Goal: Task Accomplishment & Management: Manage account settings

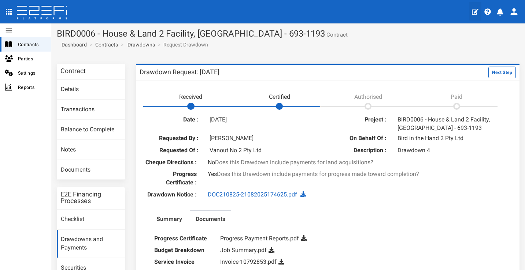
scroll to position [77, 0]
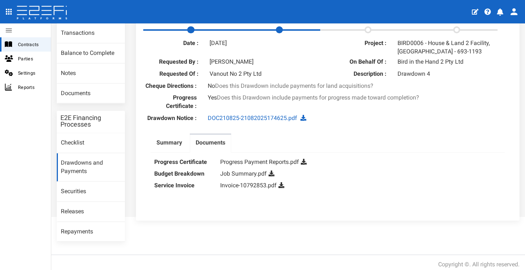
click at [501, 13] on icon "profile" at bounding box center [500, 11] width 7 height 7
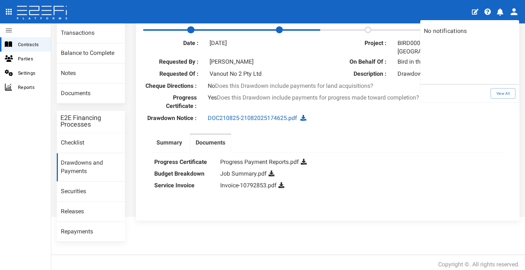
click at [35, 16] on div at bounding box center [262, 135] width 525 height 270
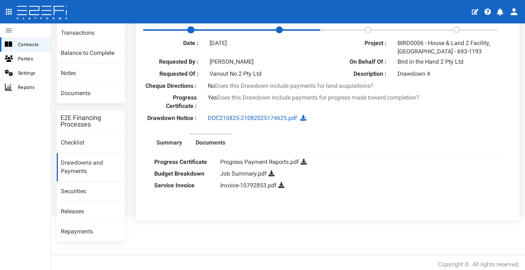
click at [37, 13] on icon at bounding box center [42, 13] width 52 height 15
click at [34, 14] on icon at bounding box center [42, 13] width 52 height 15
click at [8, 12] on icon "open drawer" at bounding box center [9, 12] width 6 height 6
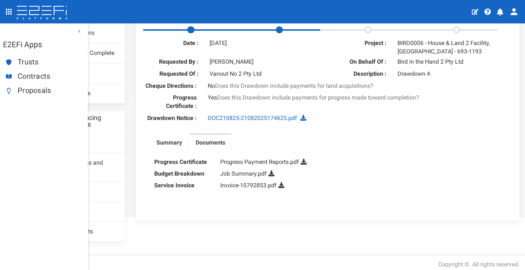
click at [32, 74] on span "Contracts" at bounding box center [50, 76] width 64 height 8
click at [465, 150] on ul "Summary Documents" at bounding box center [328, 143] width 355 height 19
click at [47, 78] on span "Contracts" at bounding box center [50, 76] width 64 height 8
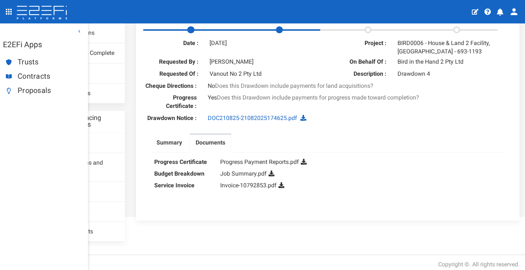
click at [516, 15] on icon "profile" at bounding box center [514, 12] width 10 height 10
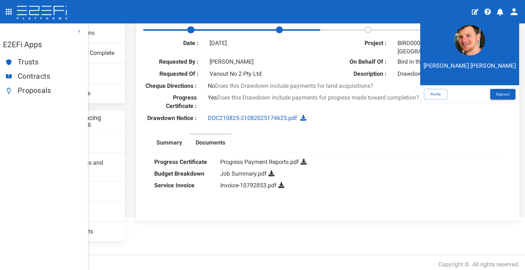
click at [469, 67] on p "Dan Ritchie" at bounding box center [469, 66] width 92 height 8
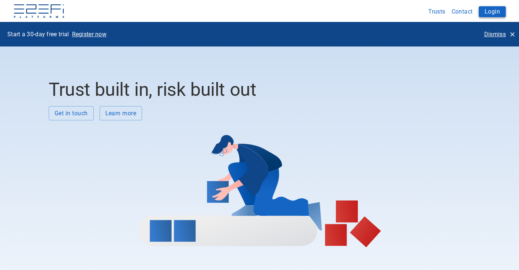
click at [492, 14] on button "Login" at bounding box center [492, 11] width 27 height 11
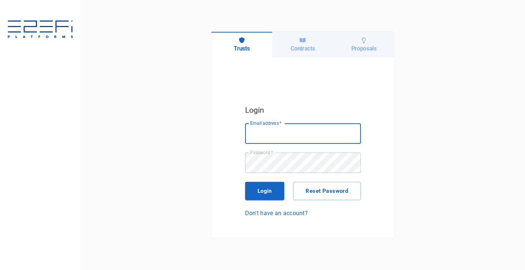
click at [292, 52] on div "Contracts" at bounding box center [302, 45] width 61 height 26
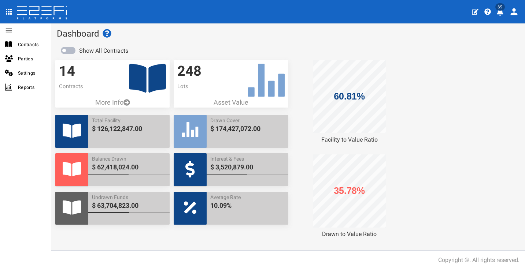
click at [501, 13] on icon "profile" at bounding box center [500, 11] width 7 height 7
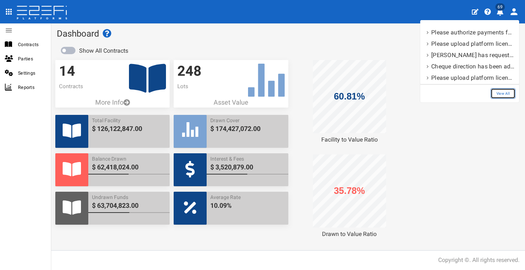
click at [504, 94] on link "View All" at bounding box center [502, 93] width 25 height 11
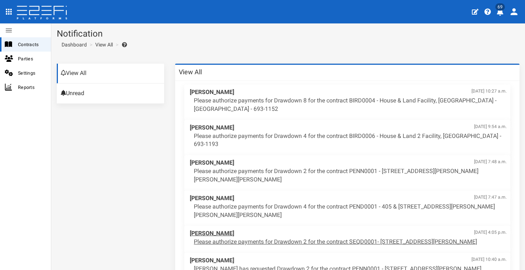
click at [279, 238] on p "Please authorize payments for Drawdown 2 for the contract SEQD0001- [STREET_ADD…" at bounding box center [350, 242] width 313 height 8
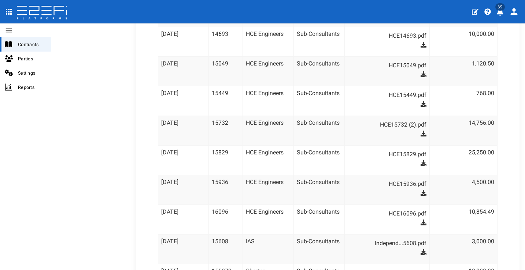
scroll to position [1453, 0]
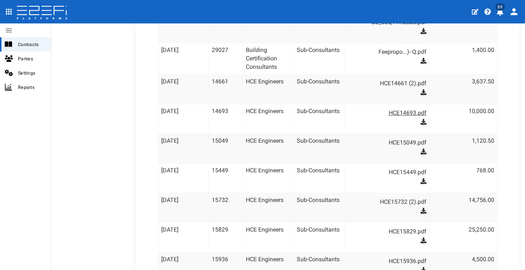
click at [405, 107] on link "HCE14693.pdf" at bounding box center [390, 113] width 71 height 12
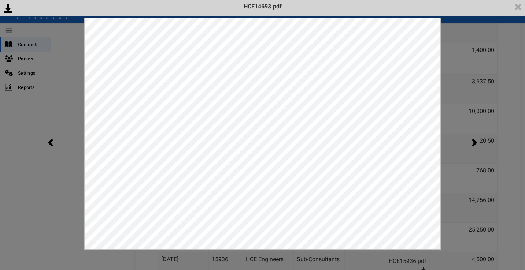
scroll to position [0, 0]
click at [517, 10] on img at bounding box center [518, 7] width 14 height 14
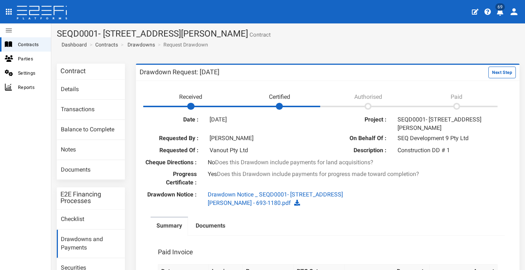
click at [426, 40] on section "SEQD0001- 77 Gaskell Street, Eight Mile Plains - 693-1180 Contract Dashboard Co…" at bounding box center [288, 40] width 474 height 35
click at [37, 42] on span "Contracts" at bounding box center [31, 44] width 27 height 8
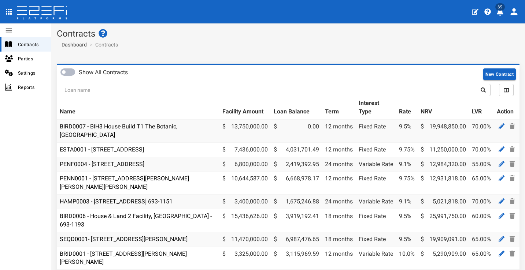
click at [502, 17] on button "69" at bounding box center [501, 11] width 14 height 18
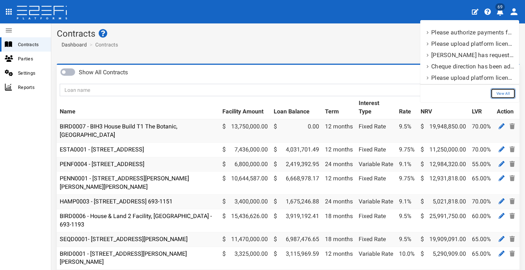
click at [508, 92] on link "View All" at bounding box center [502, 93] width 25 height 11
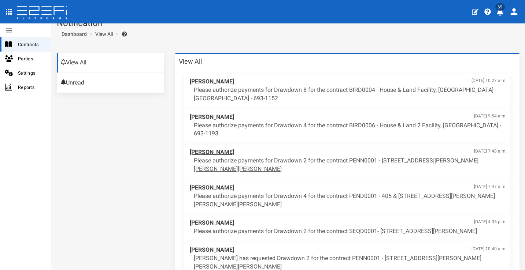
scroll to position [28, 0]
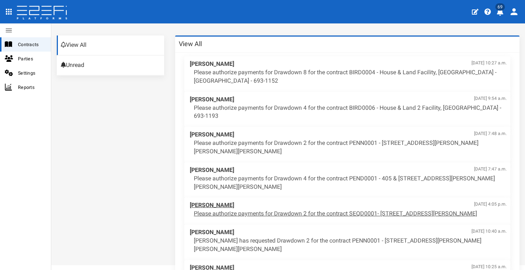
click at [280, 205] on span "[PERSON_NAME] [DATE] 4:05 p.m." at bounding box center [348, 205] width 317 height 8
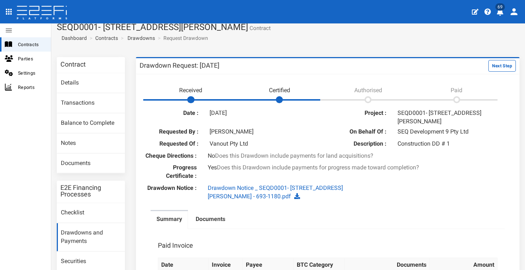
scroll to position [23, 0]
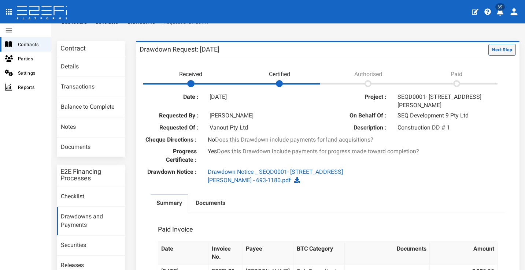
click at [499, 52] on button "Next Step" at bounding box center [501, 50] width 27 height 12
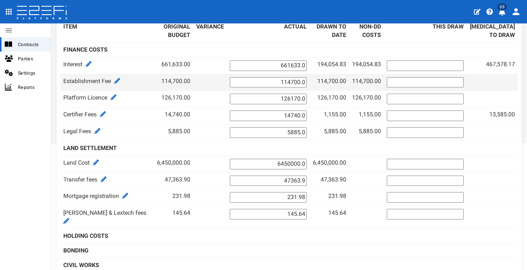
scroll to position [36, 0]
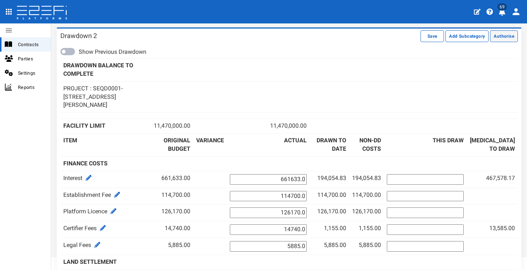
click at [502, 37] on button "Authorise" at bounding box center [504, 36] width 28 height 12
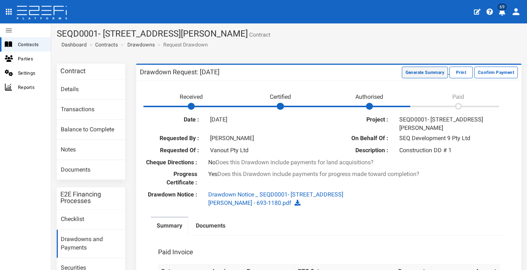
click at [414, 71] on button "Generate Summary" at bounding box center [425, 73] width 46 height 12
click at [416, 72] on button "Download Summary" at bounding box center [424, 73] width 49 height 12
click at [96, 169] on link "Documents" at bounding box center [91, 170] width 68 height 20
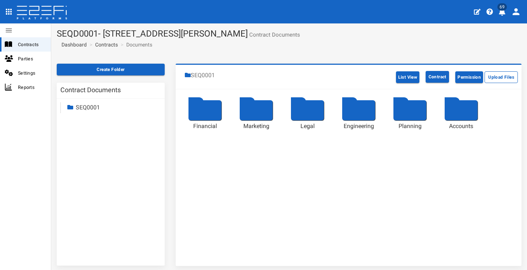
click at [213, 112] on div at bounding box center [205, 110] width 33 height 20
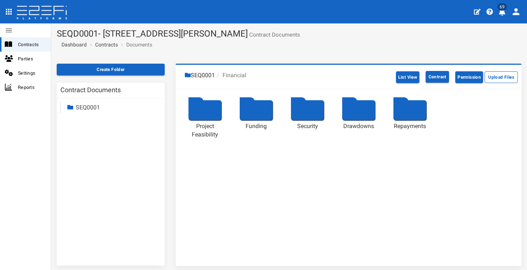
click at [353, 114] on div at bounding box center [358, 110] width 33 height 20
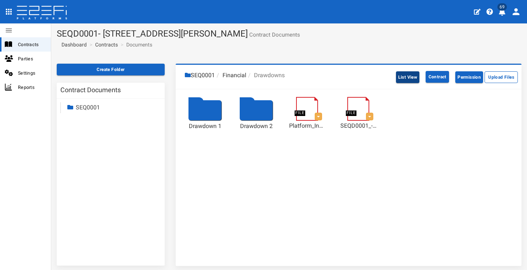
click at [410, 80] on button "List View" at bounding box center [408, 77] width 24 height 12
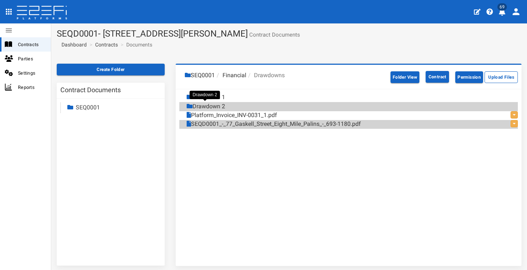
click at [212, 105] on div "Drawdown 2" at bounding box center [206, 107] width 38 height 8
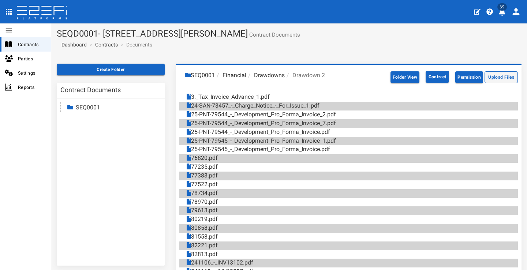
click at [497, 78] on button "Upload Files" at bounding box center [501, 77] width 33 height 12
click at [93, 106] on link "SEQ0001" at bounding box center [88, 107] width 24 height 7
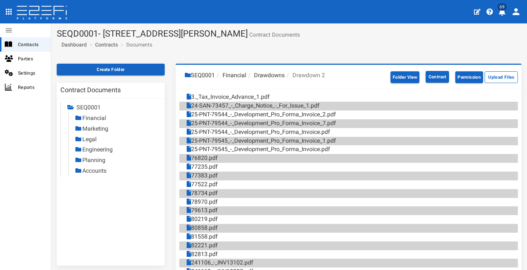
click at [113, 45] on link "Contracts" at bounding box center [106, 44] width 23 height 7
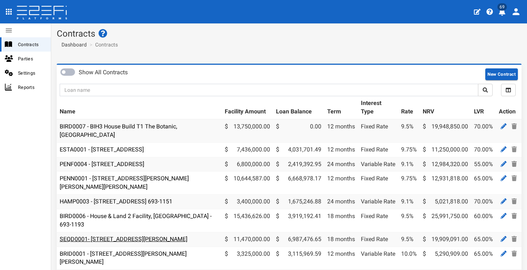
click at [125, 236] on link "SEQD0001- [STREET_ADDRESS][PERSON_NAME]" at bounding box center [124, 239] width 128 height 7
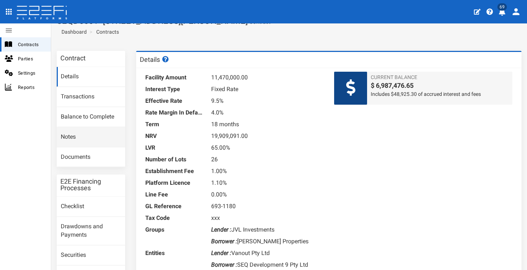
scroll to position [43, 0]
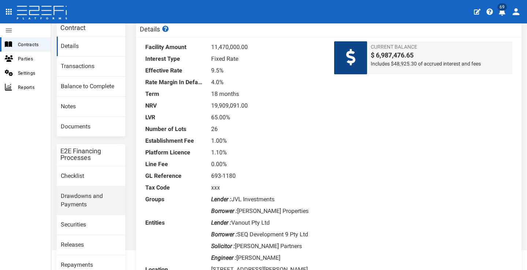
click at [100, 190] on link "Drawdowns and Payments" at bounding box center [91, 201] width 68 height 28
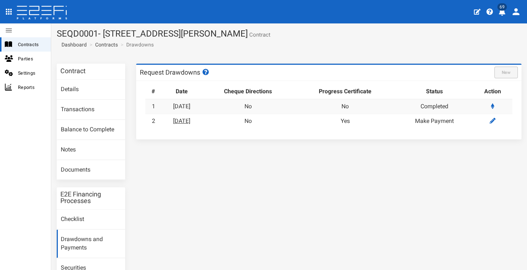
click at [185, 121] on link "[DATE]" at bounding box center [181, 121] width 17 height 7
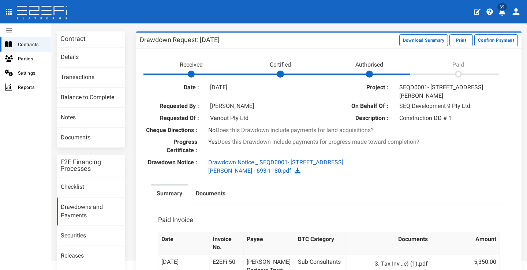
scroll to position [40, 0]
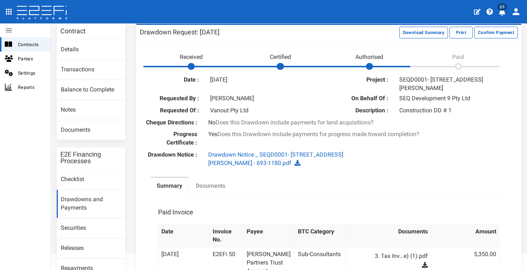
click at [225, 189] on label "Documents" at bounding box center [211, 186] width 30 height 8
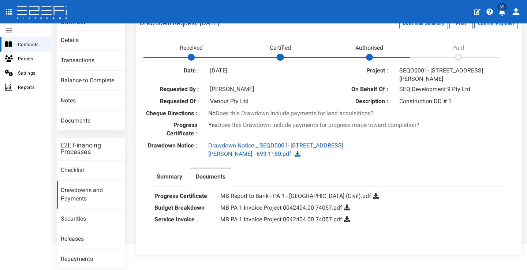
scroll to position [77, 0]
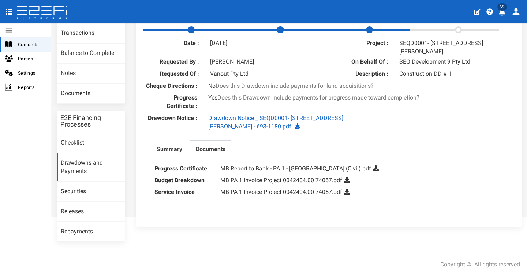
click at [348, 183] on icon at bounding box center [347, 180] width 6 height 6
click at [349, 195] on icon at bounding box center [347, 192] width 6 height 6
click at [312, 184] on link "MB PA 1 Invoice Project 0042404.00 74057.pdf" at bounding box center [282, 180] width 122 height 7
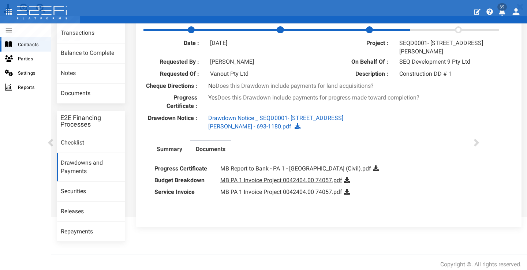
scroll to position [0, 0]
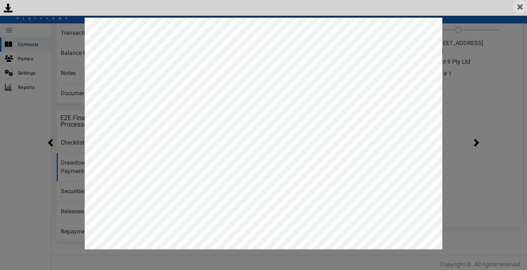
click at [521, 7] on img at bounding box center [521, 7] width 14 height 14
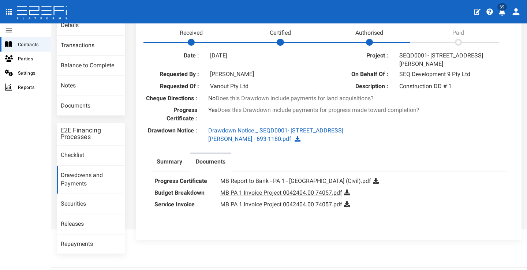
scroll to position [77, 0]
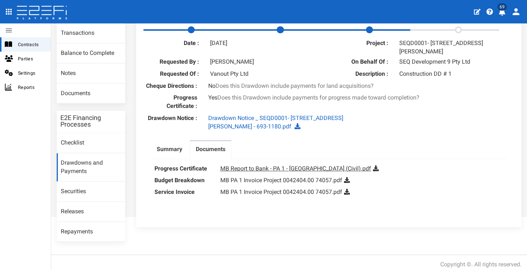
click at [302, 172] on link "MB Report to Bank - PA 1 - Eight Mile Plains (Civil).pdf" at bounding box center [296, 168] width 151 height 7
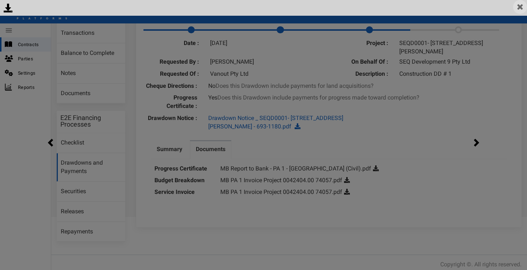
click at [524, 8] on img at bounding box center [521, 7] width 14 height 14
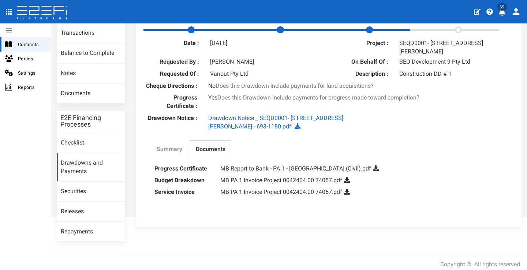
click at [157, 154] on label "Summary" at bounding box center [170, 149] width 26 height 8
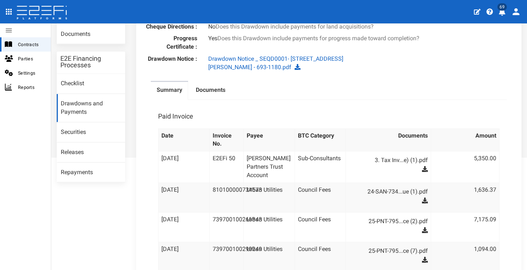
scroll to position [87, 0]
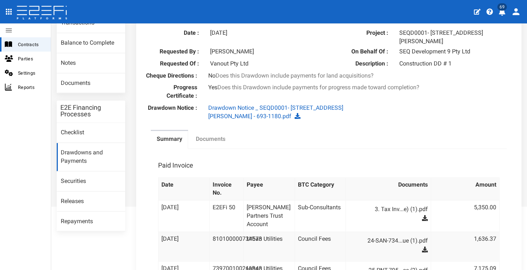
click at [213, 142] on label "Documents" at bounding box center [211, 139] width 30 height 8
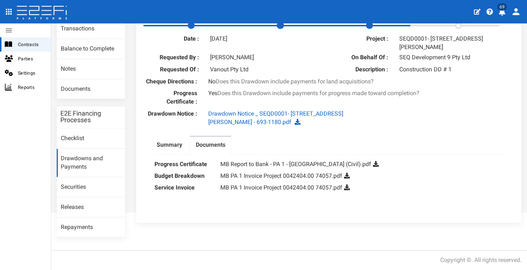
scroll to position [77, 0]
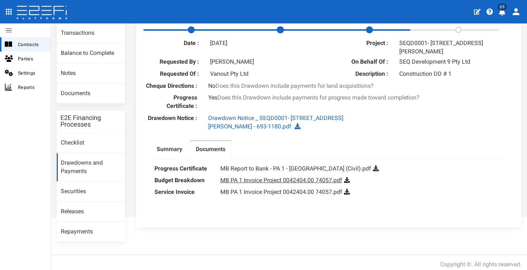
click at [277, 183] on link "MB PA 1 Invoice Project 0042404.00 74057.pdf" at bounding box center [282, 180] width 122 height 7
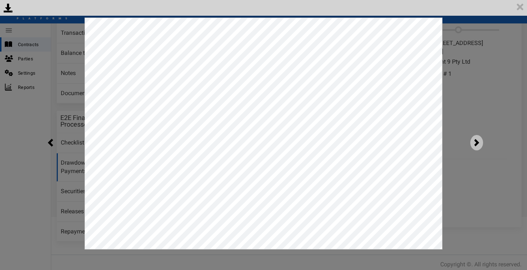
click at [480, 143] on img at bounding box center [477, 142] width 13 height 15
click at [523, 5] on img at bounding box center [521, 7] width 14 height 14
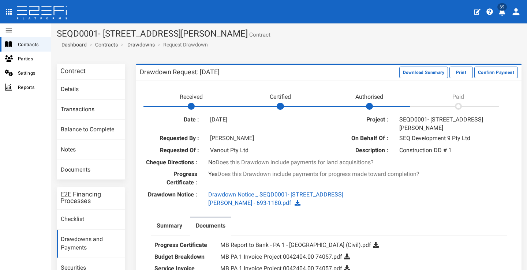
click at [502, 14] on icon "profile" at bounding box center [502, 11] width 7 height 7
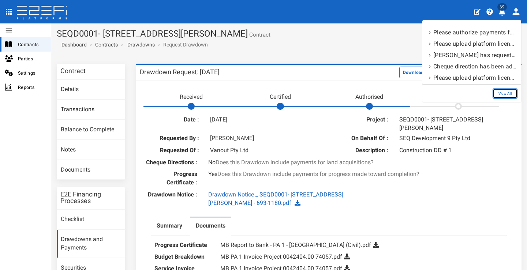
click at [507, 93] on link "View All" at bounding box center [505, 93] width 25 height 11
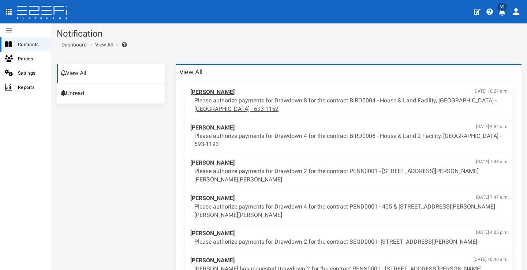
click at [384, 97] on p "Please authorize payments for Drawdown 8 for the contract BIRD0004 - House & La…" at bounding box center [352, 105] width 315 height 17
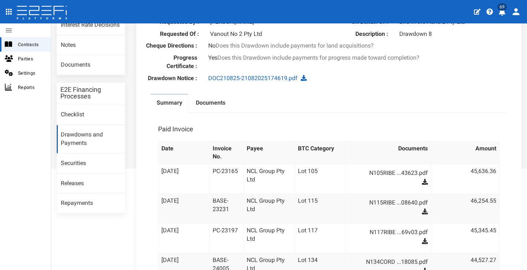
scroll to position [71, 0]
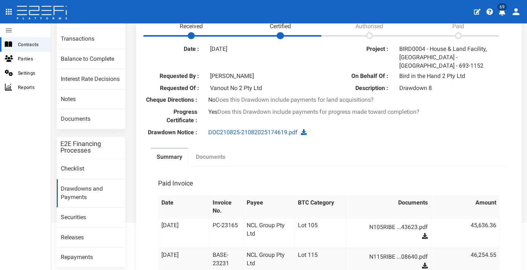
click at [222, 153] on label "Documents" at bounding box center [211, 157] width 30 height 8
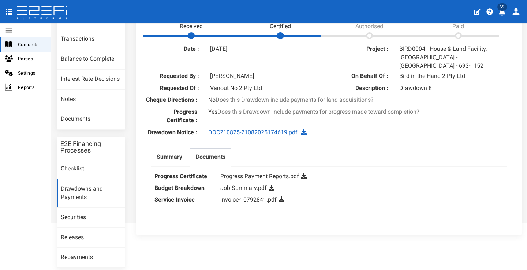
click at [259, 173] on link "Progress Payment Reports.pdf" at bounding box center [260, 176] width 79 height 7
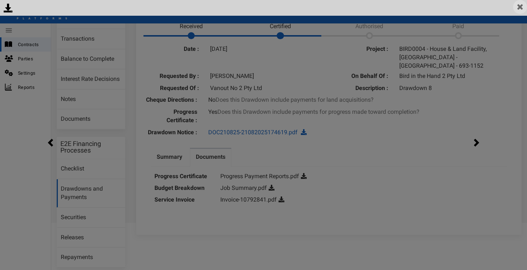
click at [524, 10] on img at bounding box center [521, 7] width 14 height 14
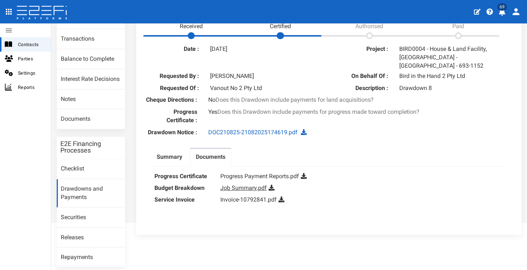
click at [249, 185] on link "Job Summary.pdf" at bounding box center [244, 188] width 47 height 7
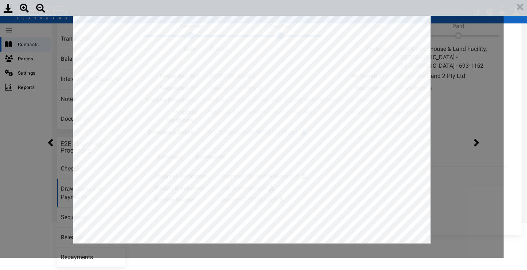
scroll to position [0, 0]
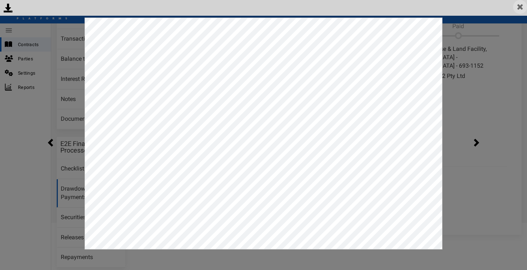
click at [524, 7] on img at bounding box center [521, 7] width 14 height 14
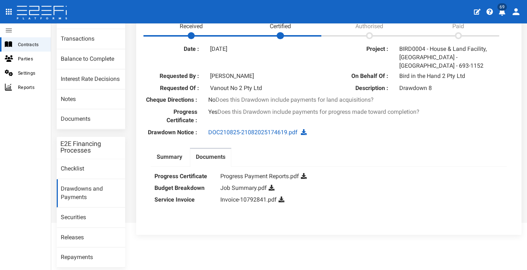
scroll to position [96, 0]
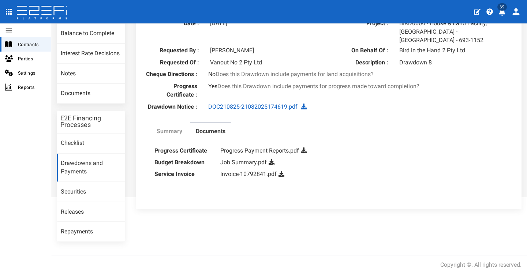
click at [153, 126] on link "Summary" at bounding box center [169, 132] width 37 height 18
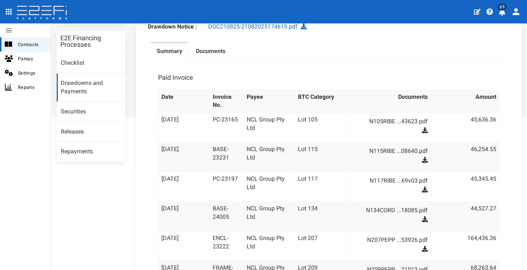
scroll to position [141, 0]
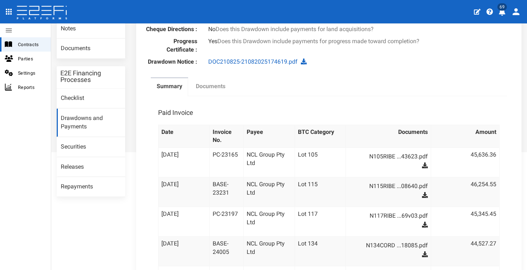
click at [218, 86] on label "Documents" at bounding box center [211, 86] width 30 height 8
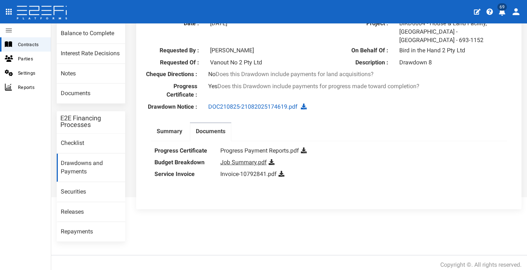
click at [241, 159] on link "Job Summary.pdf" at bounding box center [244, 162] width 47 height 7
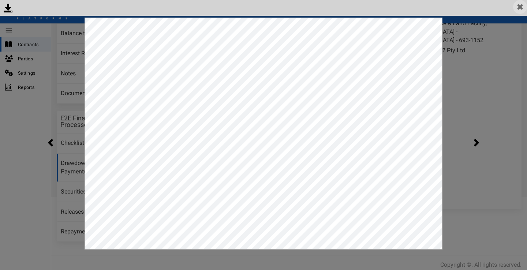
click at [519, 11] on img at bounding box center [521, 7] width 14 height 14
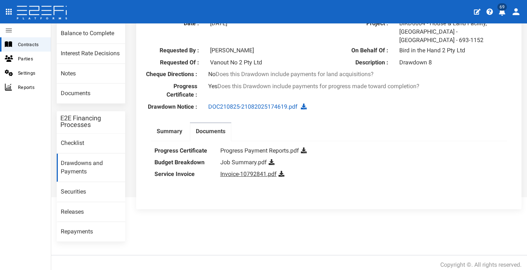
click at [259, 171] on link "Invoice-10792841.pdf" at bounding box center [249, 174] width 56 height 7
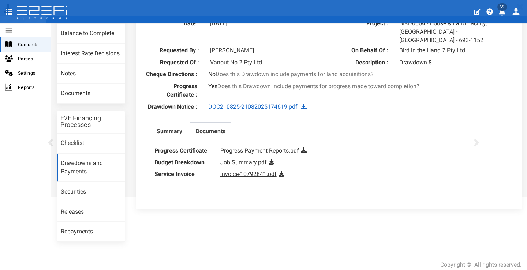
scroll to position [0, 0]
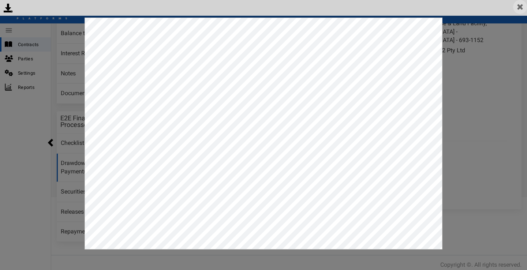
click at [516, 9] on img at bounding box center [521, 7] width 14 height 14
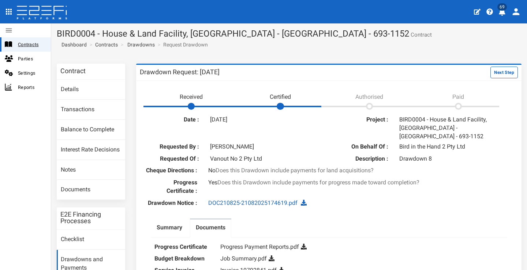
click at [32, 41] on span "Contracts" at bounding box center [31, 44] width 27 height 8
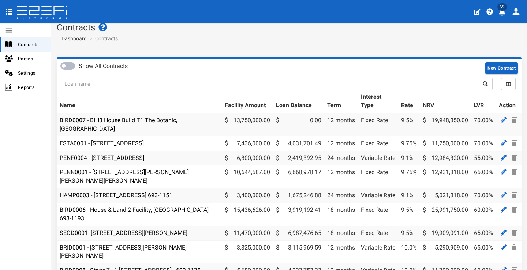
scroll to position [8, 0]
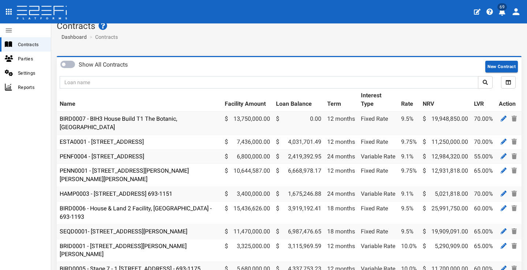
click at [504, 12] on icon "profile" at bounding box center [502, 11] width 7 height 7
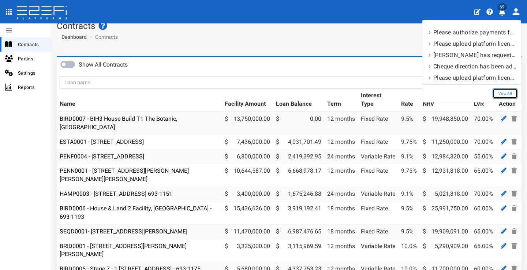
click at [502, 96] on link "View All" at bounding box center [505, 93] width 25 height 11
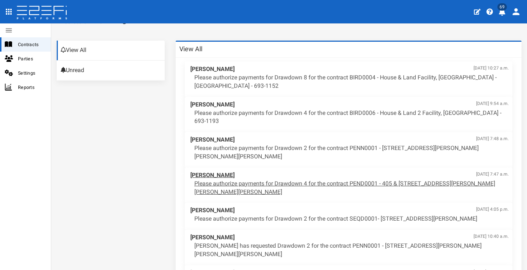
scroll to position [22, 0]
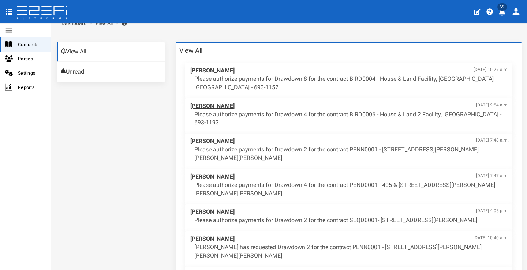
click at [302, 116] on p "Please authorize payments for Drawdown 4 for the contract BIRD0006 - House & La…" at bounding box center [352, 119] width 315 height 17
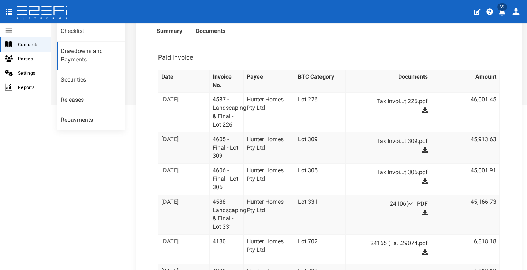
scroll to position [100, 0]
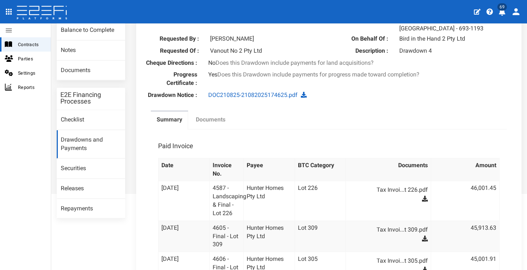
click at [215, 124] on label "Documents" at bounding box center [211, 120] width 30 height 8
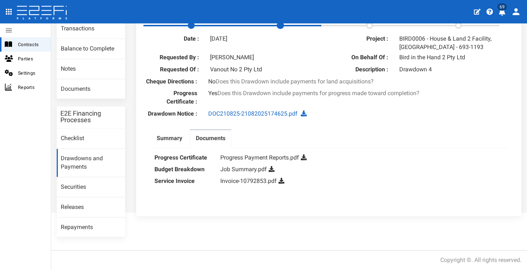
scroll to position [77, 0]
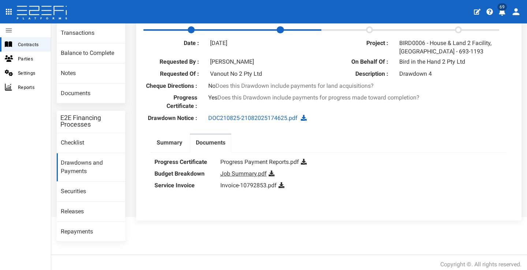
click at [253, 177] on link "Job Summary.pdf" at bounding box center [244, 173] width 47 height 7
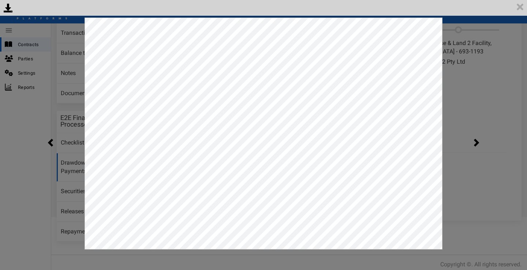
scroll to position [0, 0]
click at [523, 9] on img at bounding box center [521, 7] width 14 height 14
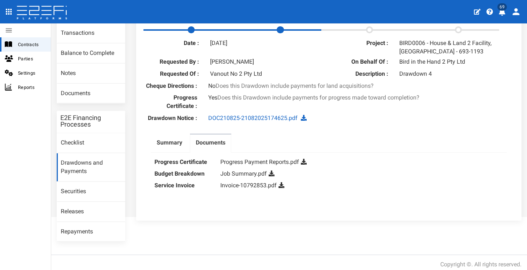
scroll to position [77, 0]
click at [182, 149] on link "Summary" at bounding box center [169, 144] width 37 height 18
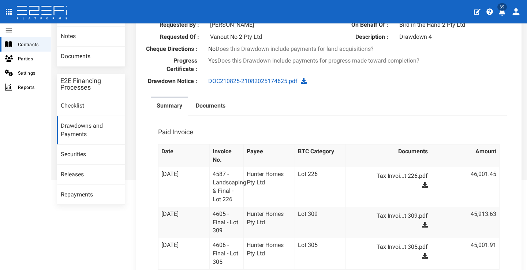
scroll to position [112, 0]
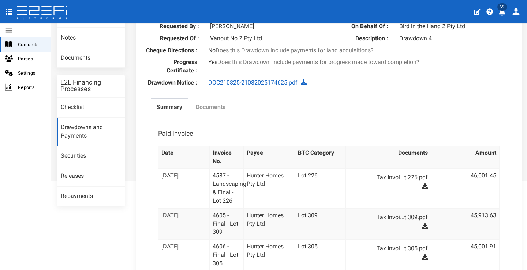
click at [215, 112] on label "Documents" at bounding box center [211, 107] width 30 height 8
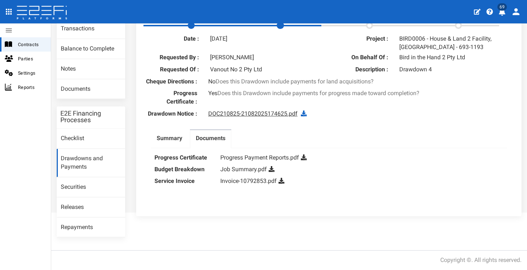
scroll to position [77, 0]
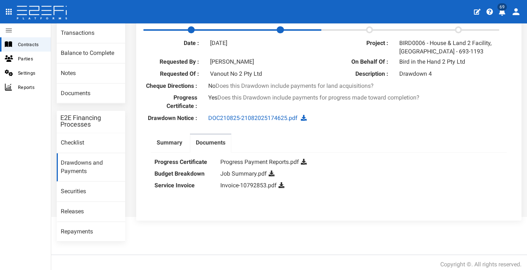
click at [240, 174] on dd "Job Summary.pdf" at bounding box center [362, 174] width 283 height 12
click at [240, 177] on link "Job Summary.pdf" at bounding box center [244, 173] width 47 height 7
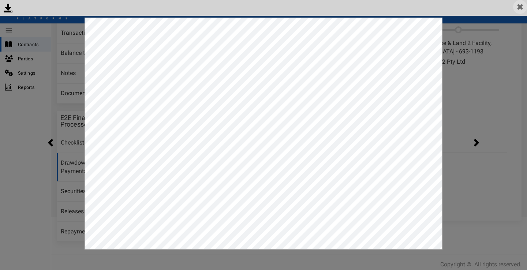
click at [519, 12] on img at bounding box center [521, 7] width 14 height 14
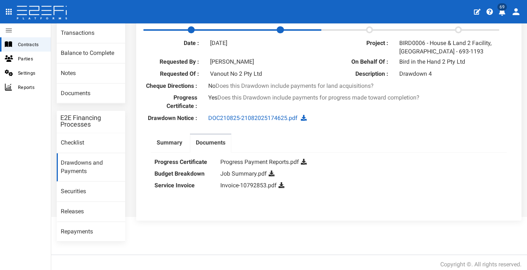
scroll to position [62, 0]
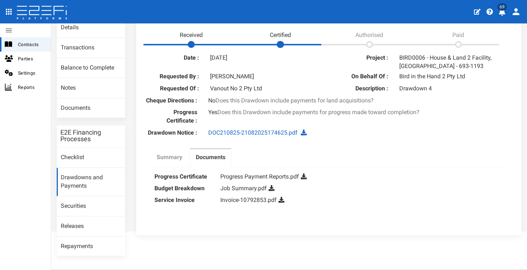
click at [157, 159] on label "Summary" at bounding box center [170, 157] width 26 height 8
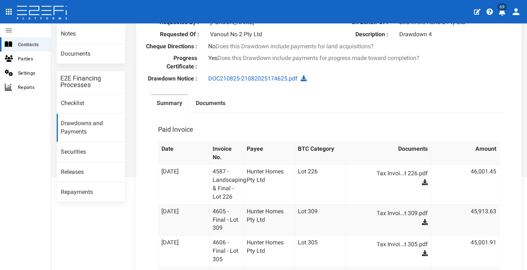
scroll to position [115, 0]
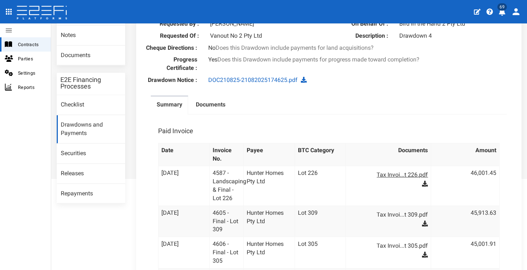
click at [395, 178] on link "Tax Invoi...t 226.pdf" at bounding box center [392, 175] width 72 height 12
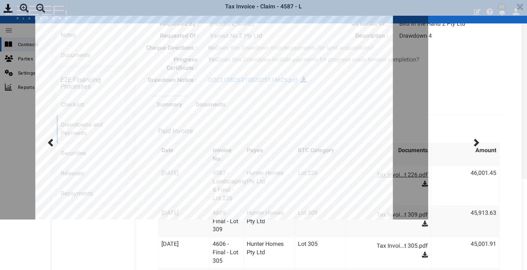
scroll to position [0, 0]
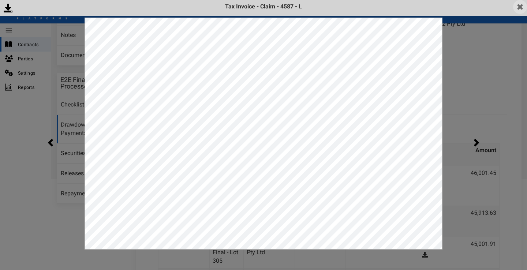
click at [522, 4] on img at bounding box center [521, 7] width 14 height 14
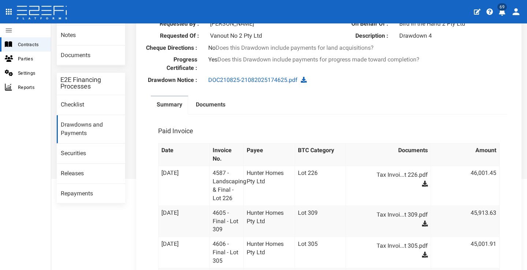
click at [210, 109] on label "Documents" at bounding box center [211, 105] width 30 height 8
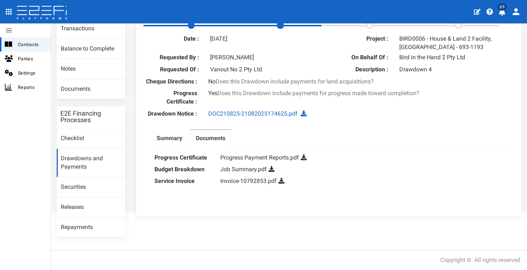
scroll to position [77, 0]
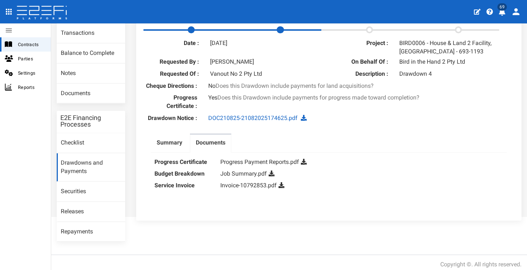
drag, startPoint x: 234, startPoint y: 177, endPoint x: 245, endPoint y: 173, distance: 11.8
click at [234, 177] on link "Job Summary.pdf" at bounding box center [244, 173] width 47 height 7
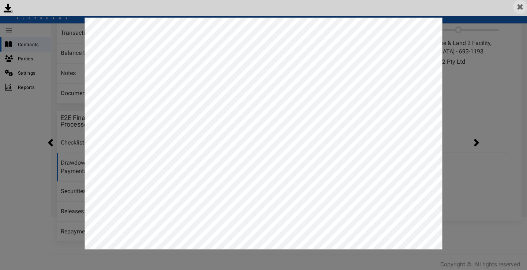
click at [521, 5] on img at bounding box center [521, 7] width 14 height 14
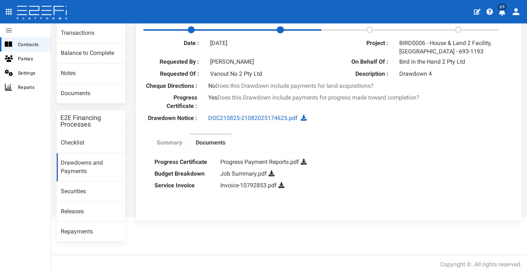
click at [171, 147] on label "Summary" at bounding box center [170, 143] width 26 height 8
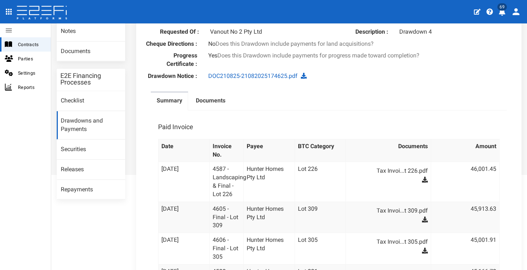
scroll to position [101, 0]
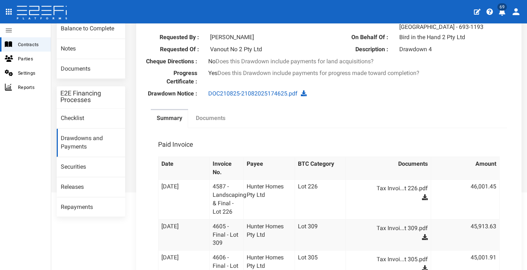
click at [218, 123] on label "Documents" at bounding box center [211, 118] width 30 height 8
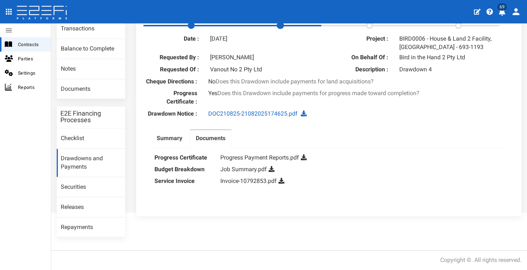
scroll to position [77, 0]
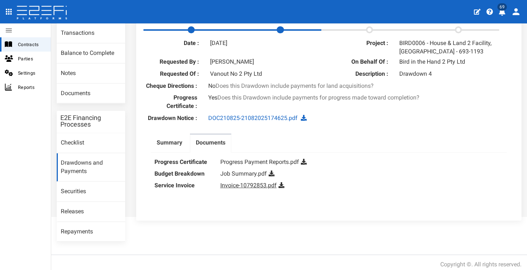
click at [247, 189] on link "Invoice-10792853.pdf" at bounding box center [249, 185] width 56 height 7
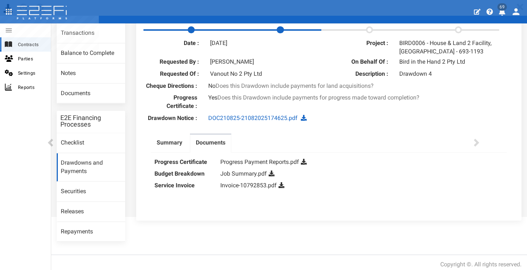
scroll to position [0, 0]
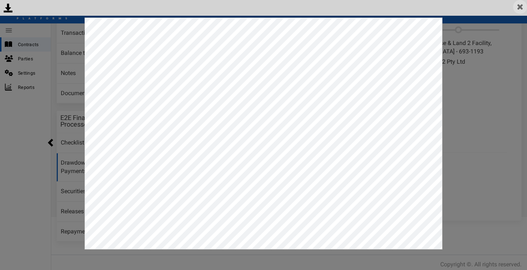
click at [522, 8] on img at bounding box center [521, 7] width 14 height 14
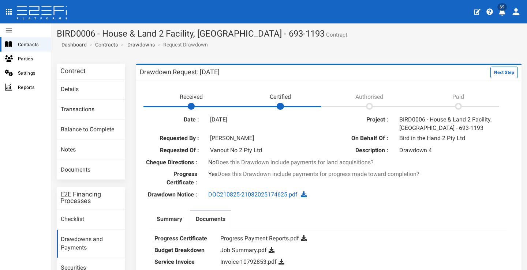
scroll to position [77, 0]
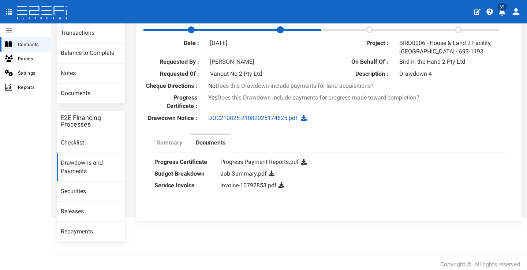
click at [173, 147] on label "Summary" at bounding box center [170, 143] width 26 height 8
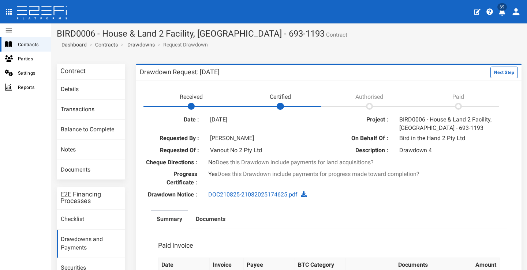
scroll to position [56, 0]
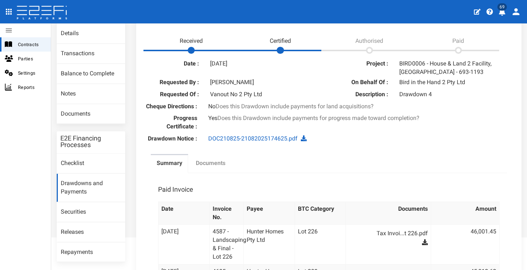
click at [218, 168] on label "Documents" at bounding box center [211, 163] width 30 height 8
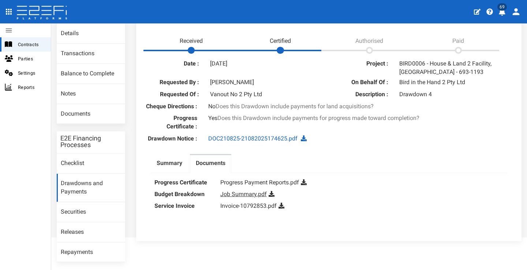
click at [255, 198] on link "Job Summary.pdf" at bounding box center [244, 194] width 47 height 7
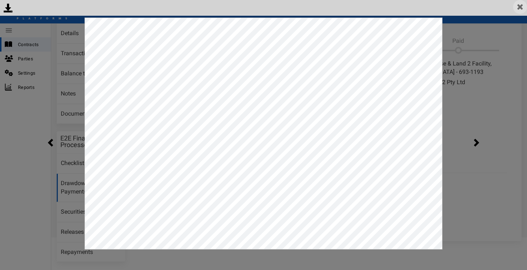
click at [520, 9] on img at bounding box center [521, 7] width 14 height 14
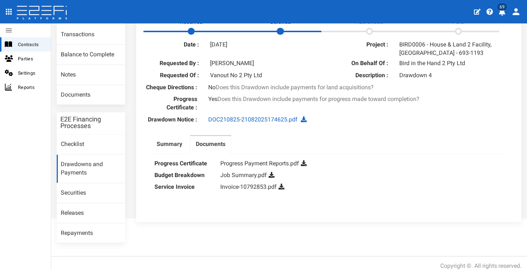
scroll to position [77, 0]
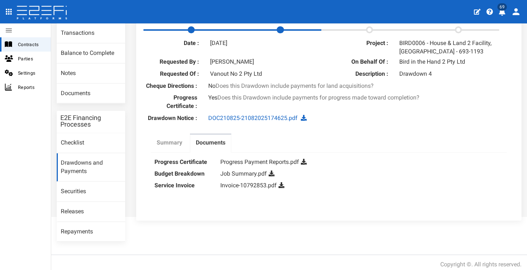
click at [182, 150] on link "Summary" at bounding box center [169, 144] width 37 height 18
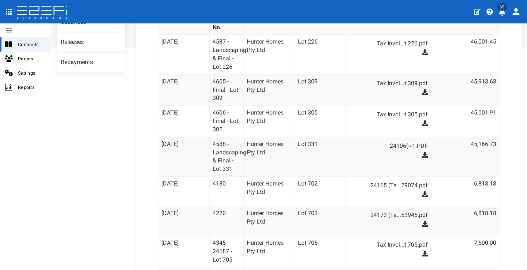
scroll to position [0, 0]
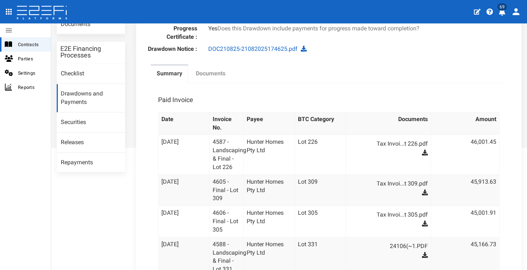
click at [210, 78] on label "Documents" at bounding box center [211, 74] width 30 height 8
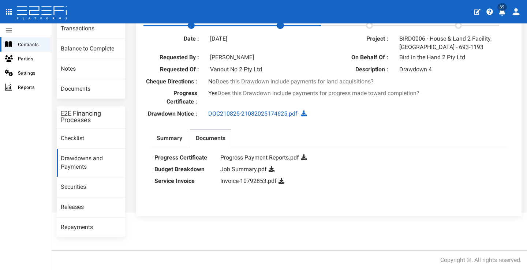
scroll to position [77, 0]
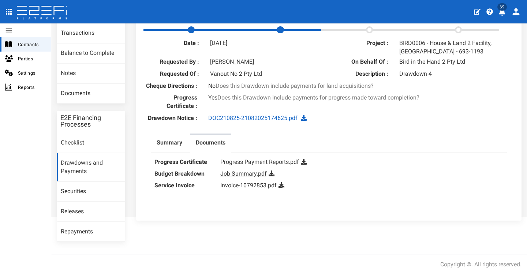
click at [253, 177] on link "Job Summary.pdf" at bounding box center [244, 173] width 47 height 7
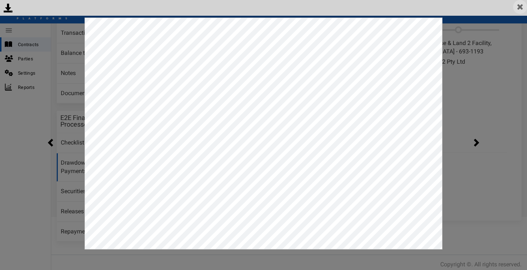
click at [523, 9] on img at bounding box center [521, 7] width 14 height 14
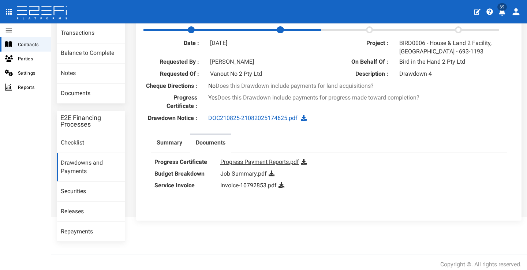
click at [270, 166] on link "Progress Payment Reports.pdf" at bounding box center [260, 162] width 79 height 7
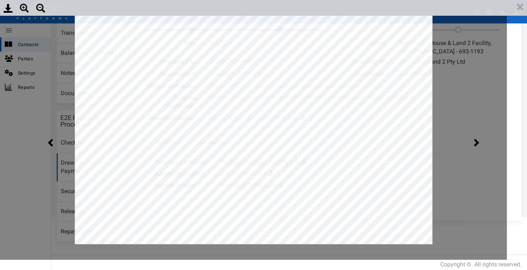
scroll to position [0, 0]
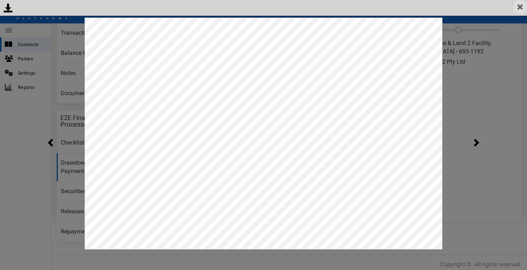
click at [522, 6] on img at bounding box center [521, 7] width 14 height 14
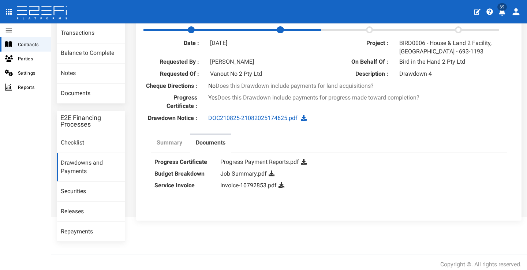
drag, startPoint x: 173, startPoint y: 147, endPoint x: 183, endPoint y: 148, distance: 10.7
click at [173, 147] on label "Summary" at bounding box center [170, 143] width 26 height 8
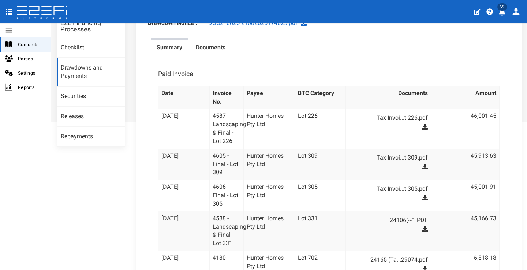
scroll to position [133, 0]
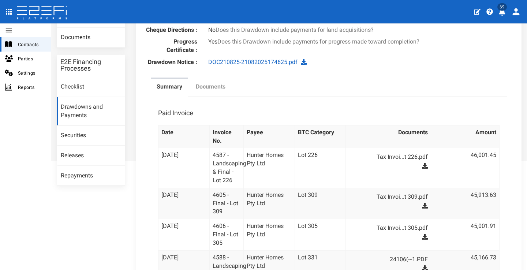
click at [213, 91] on label "Documents" at bounding box center [211, 87] width 30 height 8
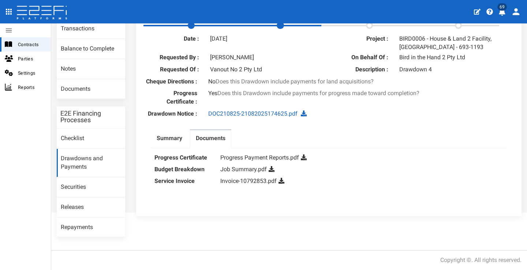
scroll to position [77, 0]
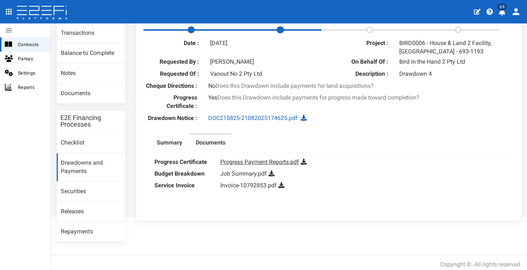
click at [236, 166] on link "Progress Payment Reports.pdf" at bounding box center [260, 162] width 79 height 7
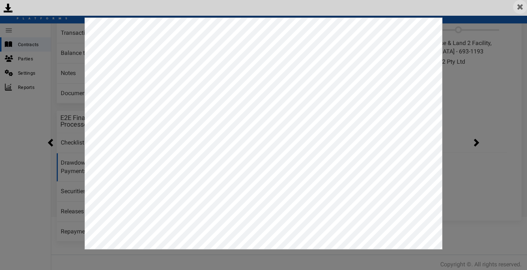
click at [526, 8] on img at bounding box center [521, 7] width 14 height 14
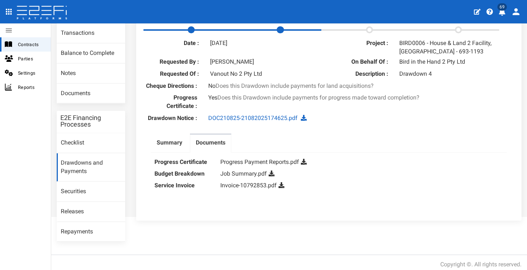
scroll to position [75, 0]
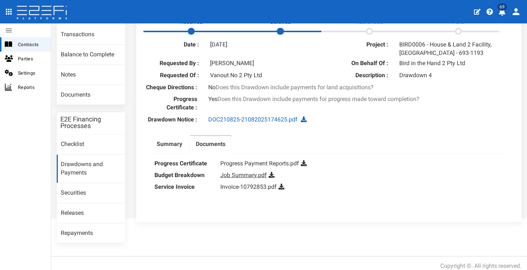
click at [241, 179] on link "Job Summary.pdf" at bounding box center [244, 175] width 47 height 7
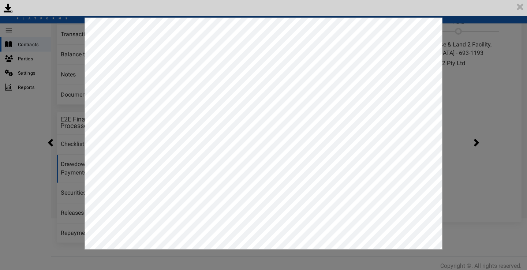
click html
click at [520, 7] on img at bounding box center [521, 7] width 14 height 14
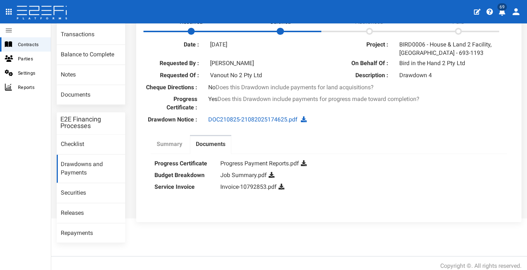
click at [173, 146] on label "Summary" at bounding box center [170, 144] width 26 height 8
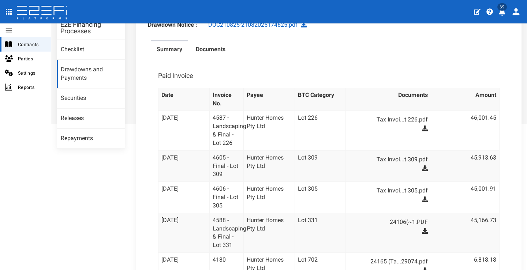
scroll to position [169, 0]
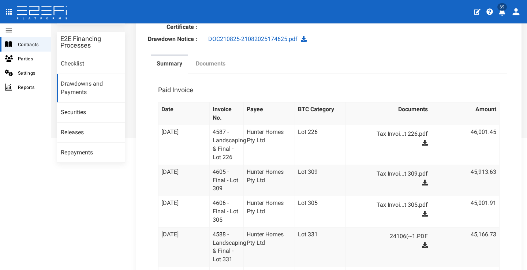
click at [208, 67] on label "Documents" at bounding box center [211, 64] width 30 height 8
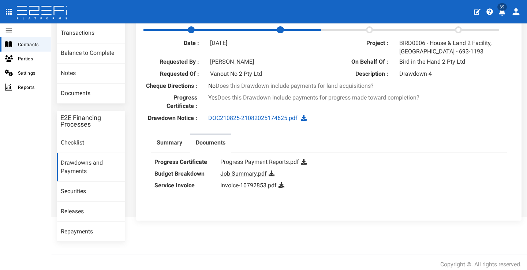
click at [250, 177] on link "Job Summary.pdf" at bounding box center [244, 173] width 47 height 7
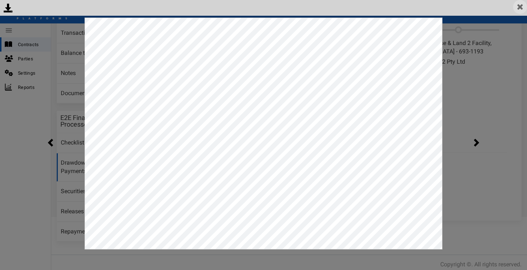
click at [521, 9] on img at bounding box center [521, 7] width 14 height 14
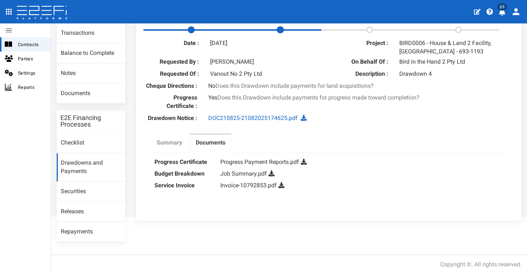
click at [160, 147] on label "Summary" at bounding box center [170, 143] width 26 height 8
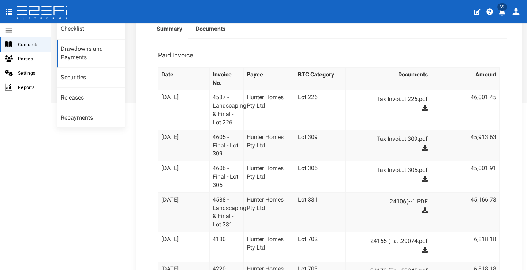
scroll to position [189, 0]
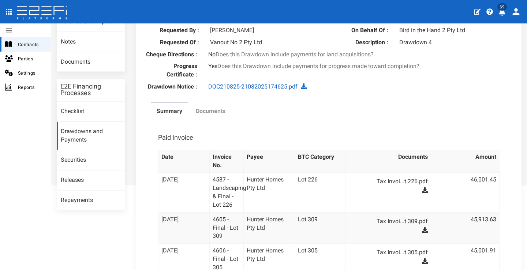
click at [218, 116] on label "Documents" at bounding box center [211, 111] width 30 height 8
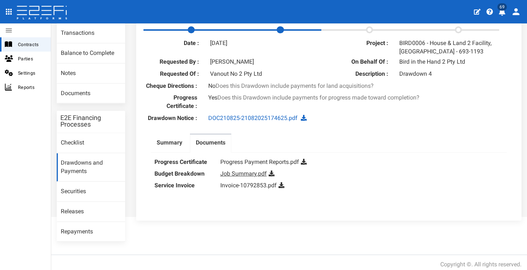
click at [230, 177] on link "Job Summary.pdf" at bounding box center [244, 173] width 47 height 7
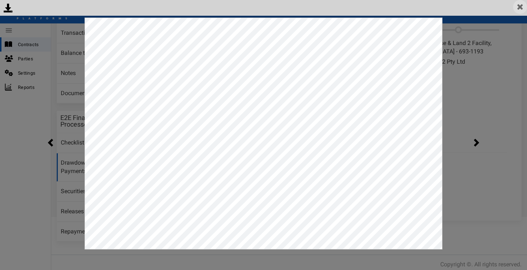
click at [522, 7] on img at bounding box center [521, 7] width 14 height 14
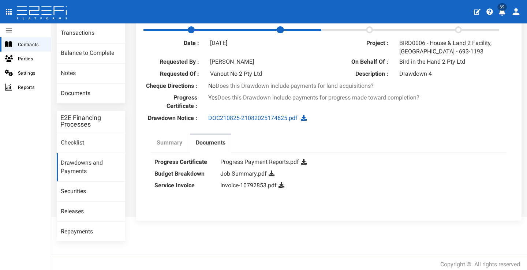
click at [174, 144] on label "Summary" at bounding box center [170, 143] width 26 height 8
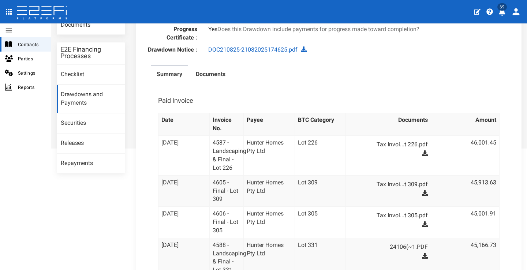
scroll to position [124, 0]
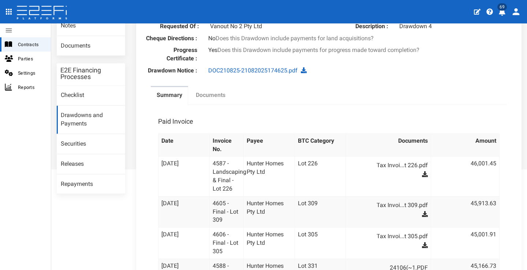
click at [212, 100] on label "Documents" at bounding box center [211, 95] width 30 height 8
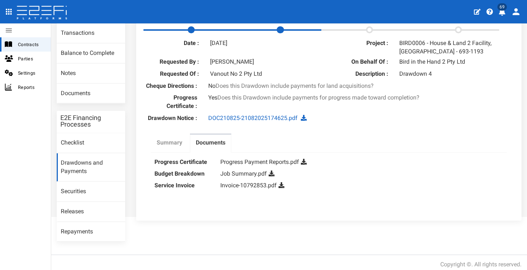
click at [163, 147] on label "Summary" at bounding box center [170, 143] width 26 height 8
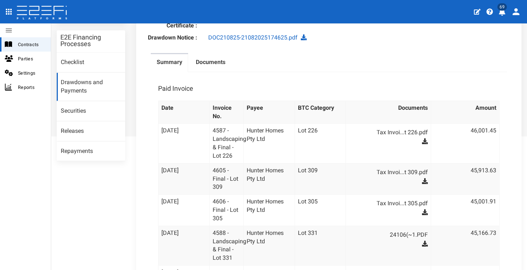
scroll to position [210, 0]
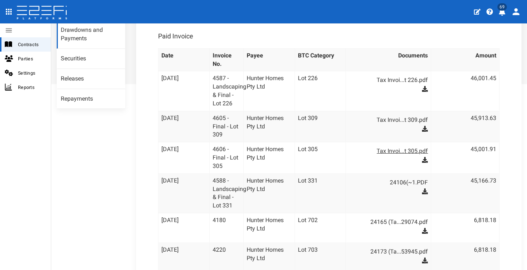
click at [405, 154] on link "Tax Invoi...t 305.pdf" at bounding box center [392, 151] width 72 height 12
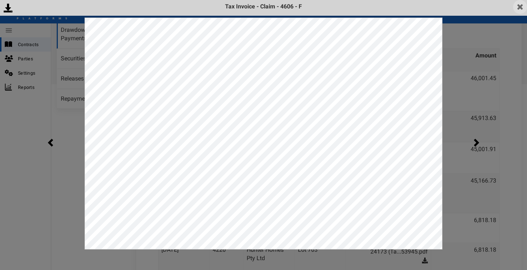
click at [522, 10] on img at bounding box center [521, 7] width 14 height 14
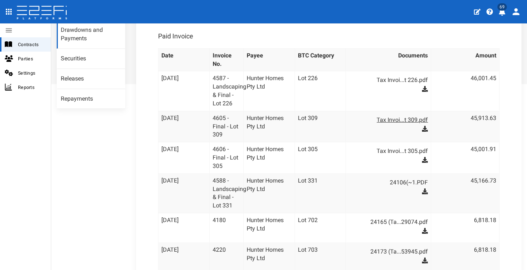
click at [405, 123] on link "Tax Invoi...t 309.pdf" at bounding box center [392, 120] width 72 height 12
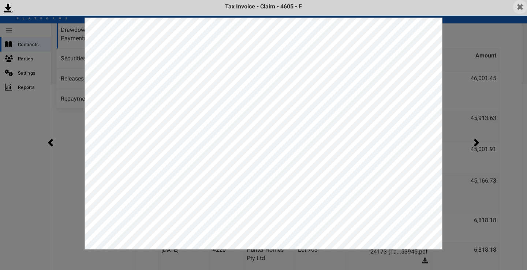
click at [518, 8] on img at bounding box center [521, 7] width 14 height 14
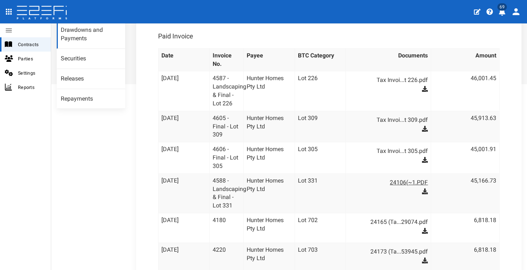
click at [404, 183] on link "24106(~1.PDF" at bounding box center [392, 183] width 72 height 12
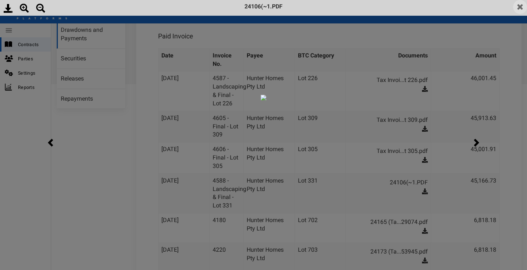
click at [521, 7] on img at bounding box center [521, 7] width 14 height 14
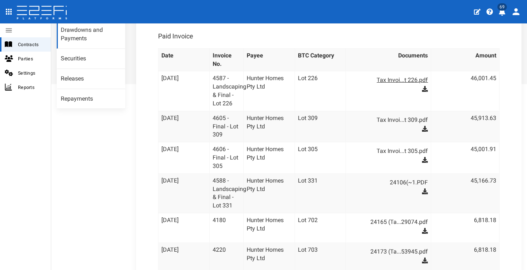
click at [397, 85] on link "Tax Invoi...t 226.pdf" at bounding box center [392, 80] width 72 height 12
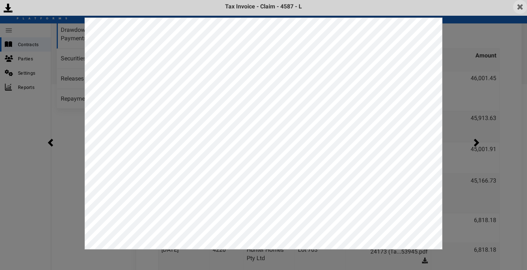
click at [521, 8] on img at bounding box center [521, 7] width 14 height 14
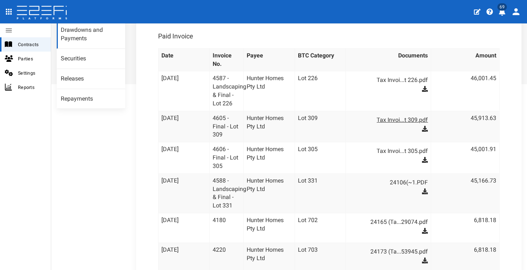
click at [392, 124] on link "Tax Invoi...t 309.pdf" at bounding box center [392, 120] width 72 height 12
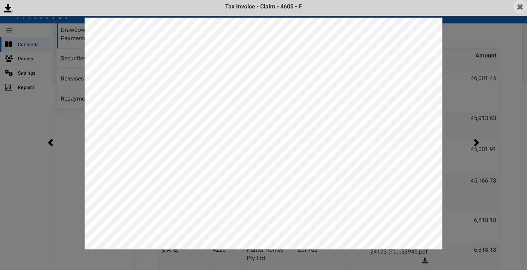
click at [522, 8] on img at bounding box center [521, 7] width 14 height 14
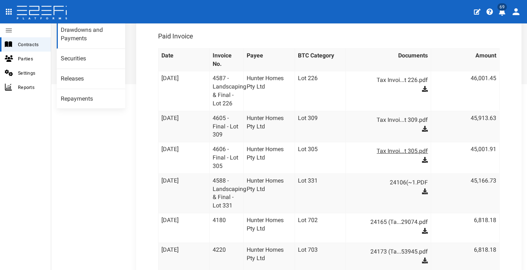
click at [402, 153] on link "Tax Invoi...t 305.pdf" at bounding box center [392, 151] width 72 height 12
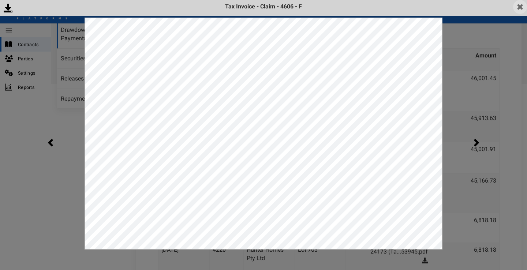
click at [520, 11] on img at bounding box center [521, 7] width 14 height 14
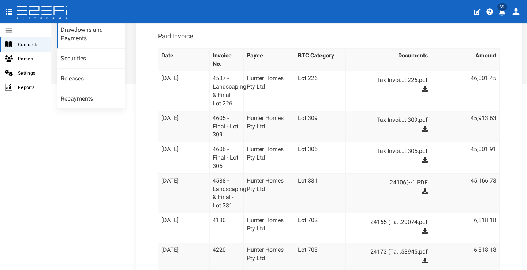
click at [402, 184] on link "24106(~1.PDF" at bounding box center [392, 183] width 72 height 12
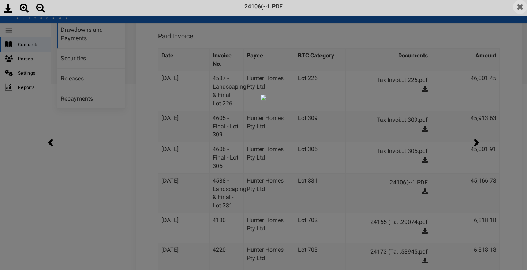
click at [520, 9] on img at bounding box center [521, 7] width 14 height 14
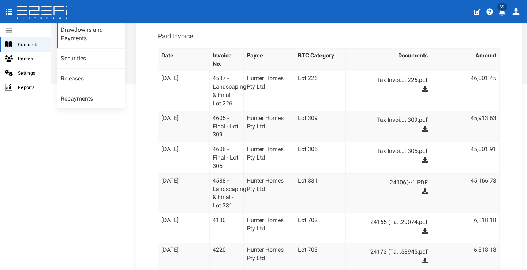
scroll to position [199, 0]
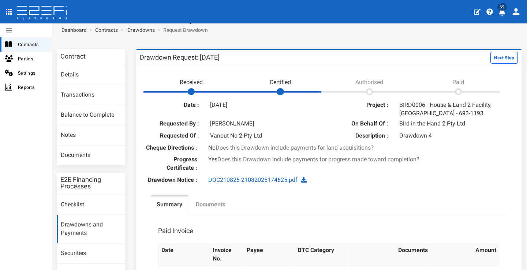
click at [215, 209] on label "Documents" at bounding box center [211, 205] width 30 height 8
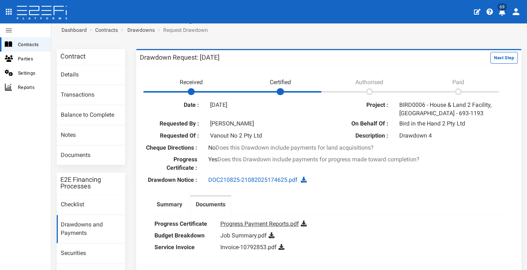
scroll to position [13, 0]
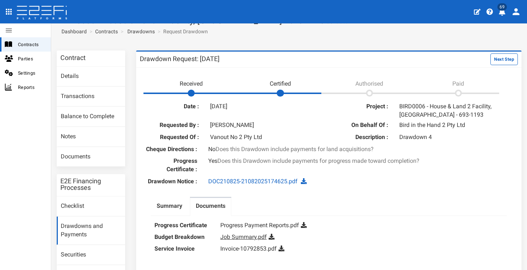
click at [236, 241] on link "Job Summary.pdf" at bounding box center [244, 237] width 47 height 7
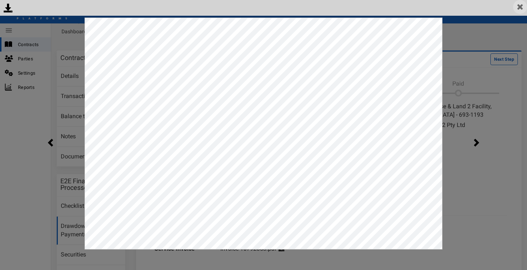
click at [520, 9] on img at bounding box center [521, 7] width 14 height 14
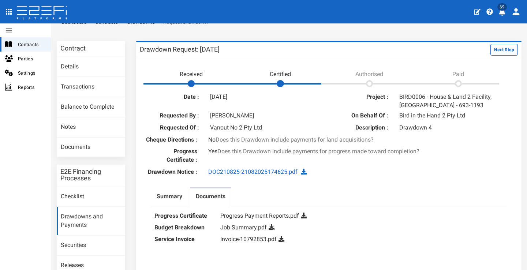
scroll to position [77, 0]
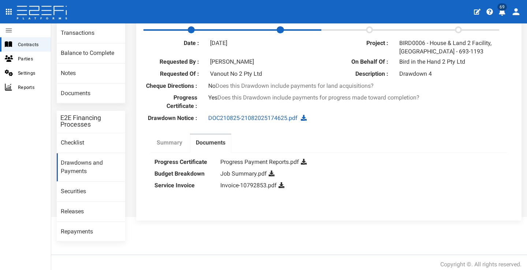
click at [169, 147] on label "Summary" at bounding box center [170, 143] width 26 height 8
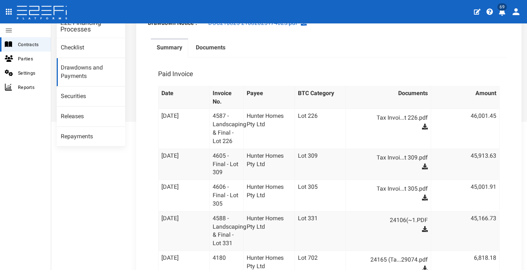
scroll to position [41, 0]
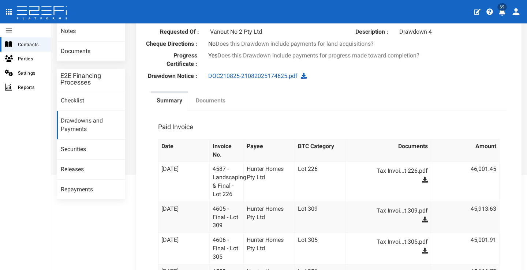
scroll to position [0, 0]
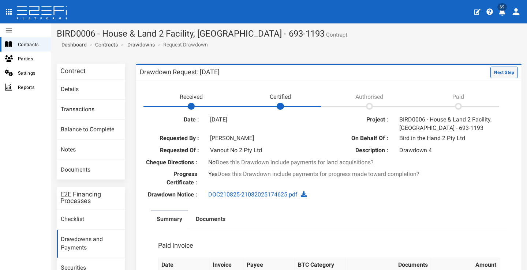
click at [500, 74] on button "Next Step" at bounding box center [504, 73] width 27 height 12
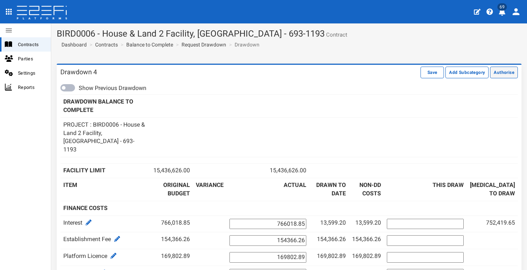
click at [510, 73] on button "Authorise" at bounding box center [504, 73] width 28 height 12
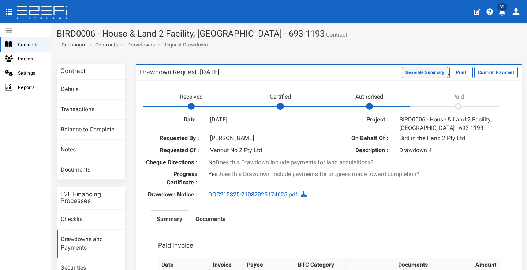
click at [403, 76] on button "Generate Summary" at bounding box center [425, 73] width 46 height 12
click at [403, 77] on button "Download Summary" at bounding box center [424, 73] width 49 height 12
click at [101, 165] on link "Documents" at bounding box center [91, 170] width 68 height 20
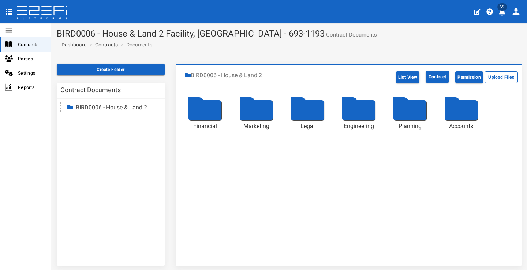
click at [204, 116] on div at bounding box center [205, 110] width 33 height 20
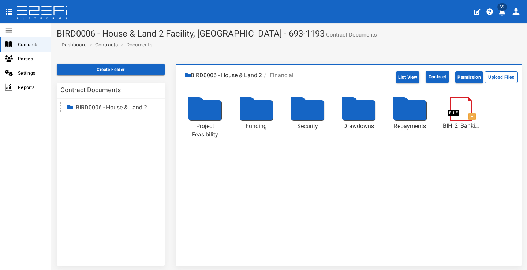
click at [366, 111] on div at bounding box center [358, 110] width 33 height 20
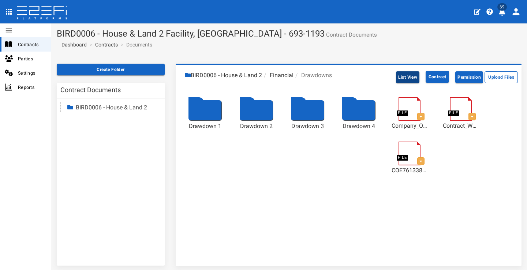
click at [397, 82] on button "List View" at bounding box center [408, 77] width 24 height 12
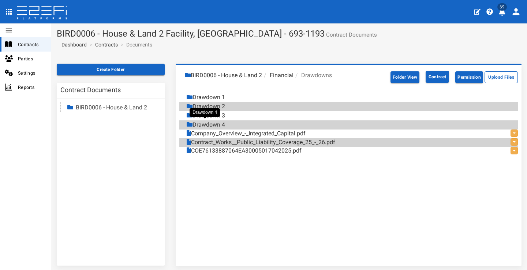
click at [217, 122] on div "Drawdown 4" at bounding box center [206, 125] width 38 height 8
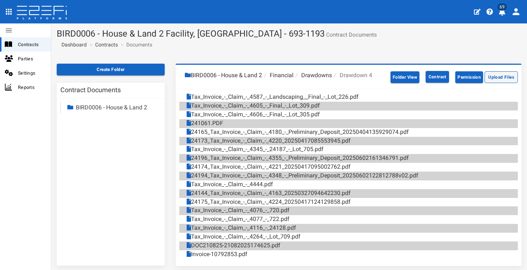
click at [489, 76] on button "Upload Files" at bounding box center [501, 77] width 33 height 12
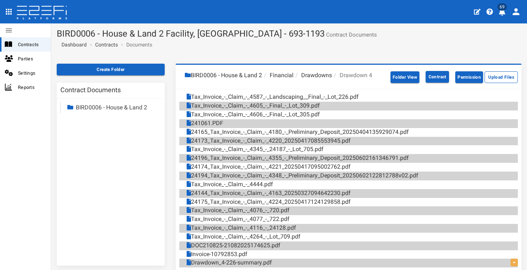
click at [501, 13] on icon "profile" at bounding box center [502, 11] width 7 height 7
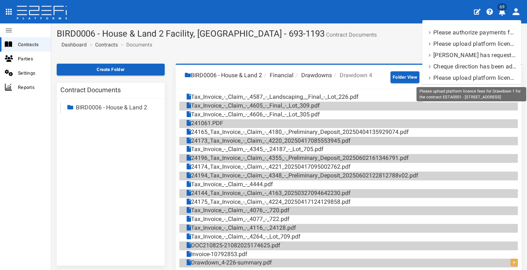
click at [508, 95] on div "Please upload platform licence fees for Drawdown 1 for the contract ESTA0001 - …" at bounding box center [472, 94] width 110 height 14
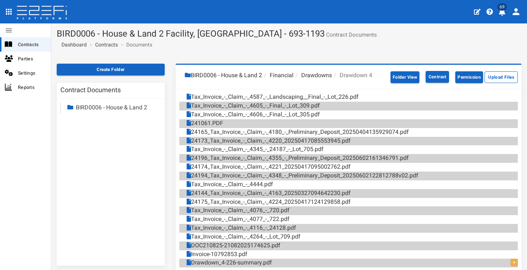
click at [501, 9] on span "69" at bounding box center [503, 6] width 10 height 7
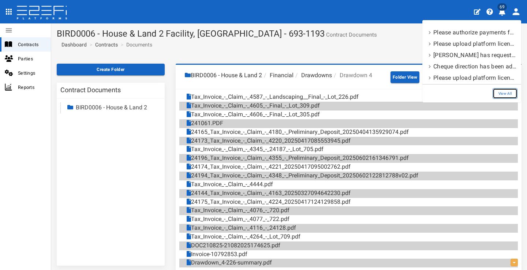
click at [508, 94] on link "View All" at bounding box center [505, 93] width 25 height 11
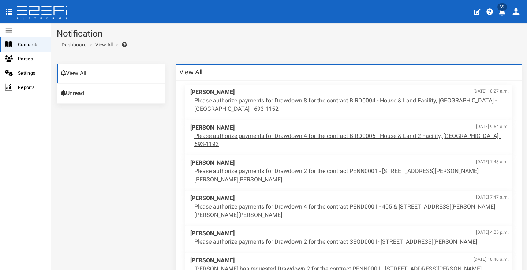
click at [320, 130] on span "[PERSON_NAME] [DATE] 9:54 a.m." at bounding box center [349, 128] width 319 height 8
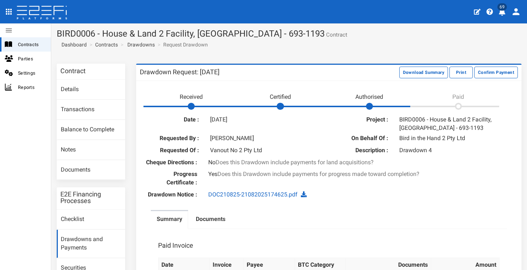
scroll to position [29, 0]
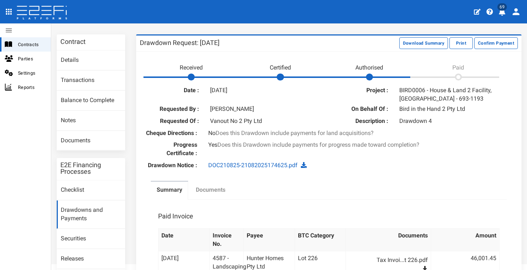
click at [210, 192] on label "Documents" at bounding box center [211, 190] width 30 height 8
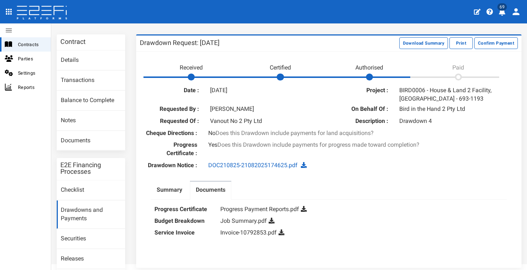
drag, startPoint x: 234, startPoint y: 224, endPoint x: 243, endPoint y: 220, distance: 9.2
click at [234, 224] on link "Job Summary.pdf" at bounding box center [244, 221] width 47 height 7
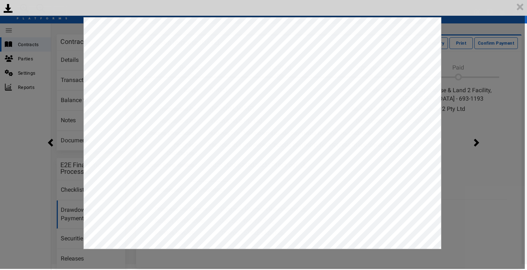
scroll to position [0, 0]
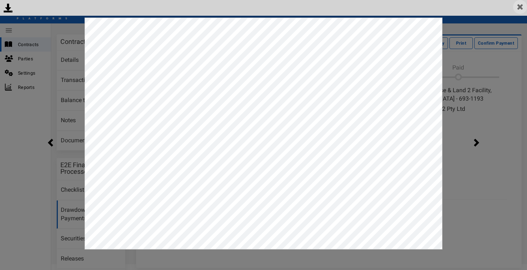
click at [523, 10] on img at bounding box center [521, 7] width 14 height 14
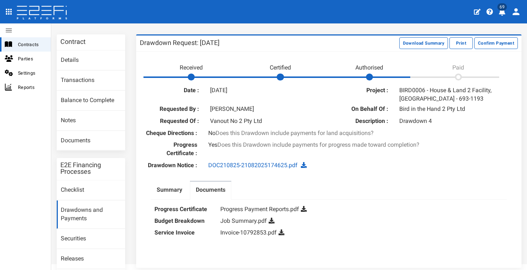
click at [272, 222] on link at bounding box center [272, 221] width 6 height 7
click at [282, 236] on icon at bounding box center [282, 233] width 6 height 6
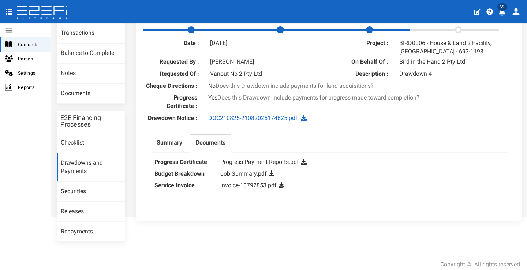
drag, startPoint x: 175, startPoint y: 151, endPoint x: 277, endPoint y: 151, distance: 101.8
click at [175, 147] on label "Summary" at bounding box center [170, 143] width 26 height 8
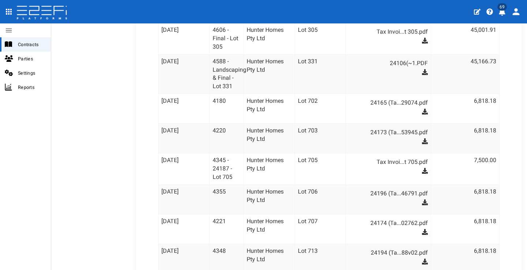
scroll to position [339, 0]
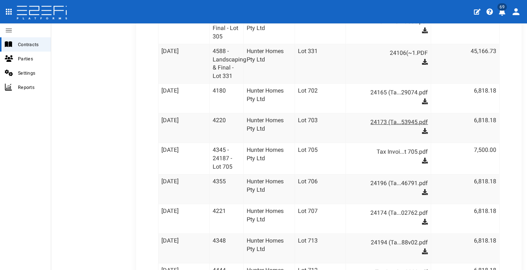
click at [394, 120] on link "24173 (Ta...53945.pdf" at bounding box center [392, 122] width 72 height 12
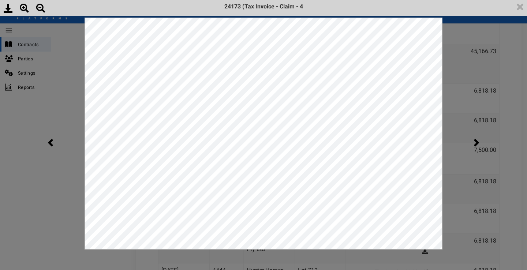
scroll to position [0, 0]
click at [522, 5] on img at bounding box center [521, 7] width 14 height 14
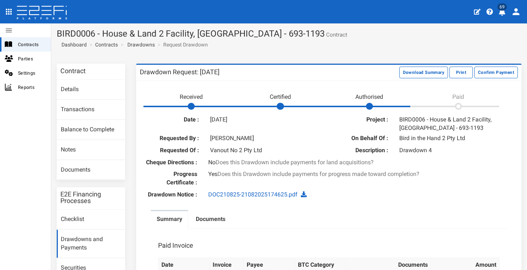
click at [502, 13] on icon "profile" at bounding box center [502, 11] width 7 height 7
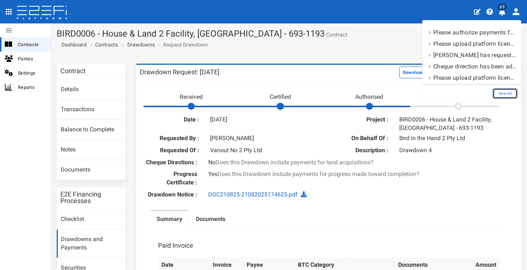
click at [504, 94] on link "View All" at bounding box center [505, 93] width 25 height 11
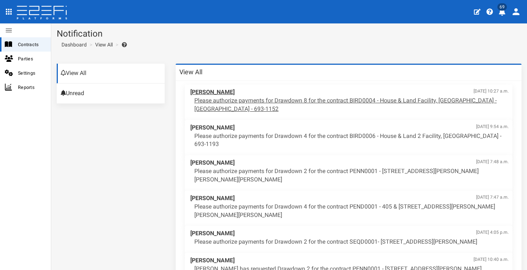
click at [354, 99] on p "Please authorize payments for Drawdown 8 for the contract BIRD0004 - House & La…" at bounding box center [352, 105] width 315 height 17
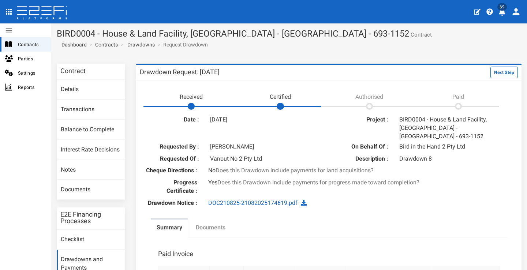
click at [211, 225] on label "Documents" at bounding box center [211, 228] width 30 height 8
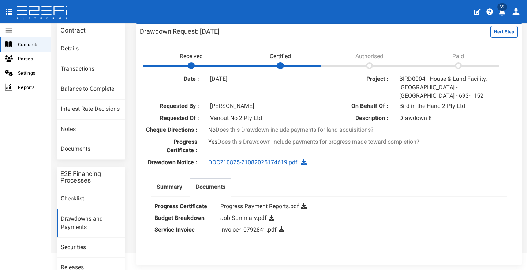
scroll to position [96, 0]
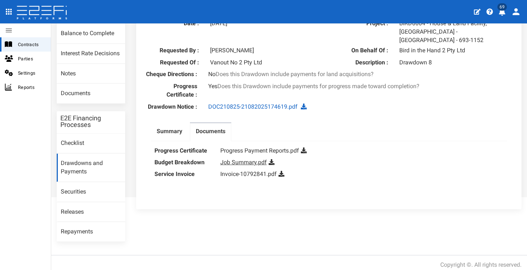
click at [247, 159] on link "Job Summary.pdf" at bounding box center [244, 162] width 47 height 7
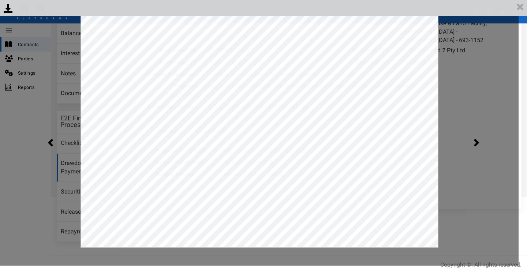
scroll to position [0, 0]
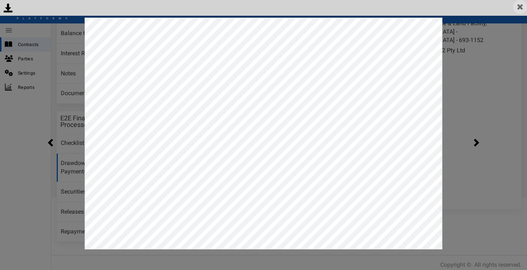
click at [522, 8] on img at bounding box center [521, 7] width 14 height 14
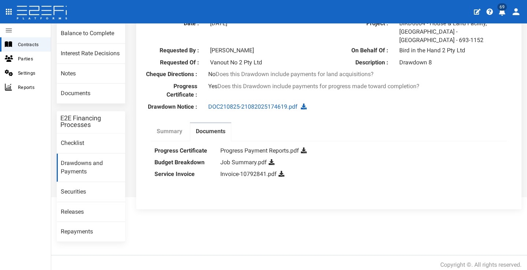
click at [157, 129] on label "Summary" at bounding box center [170, 131] width 26 height 8
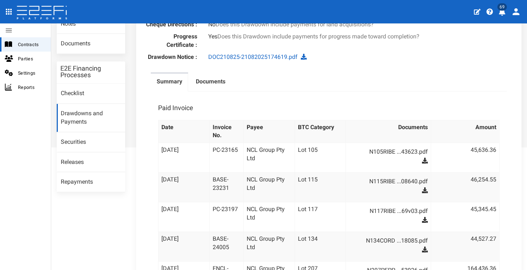
scroll to position [88, 0]
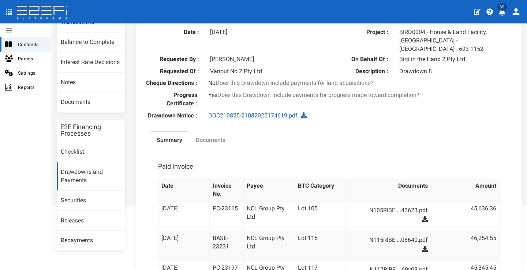
click at [205, 139] on label "Documents" at bounding box center [211, 140] width 30 height 8
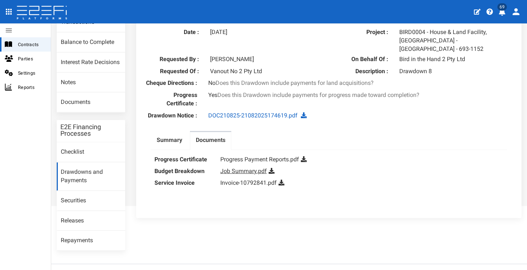
click at [229, 168] on link "Job Summary.pdf" at bounding box center [244, 171] width 47 height 7
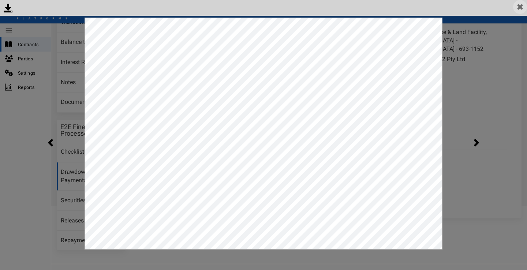
click at [519, 11] on img at bounding box center [521, 7] width 14 height 14
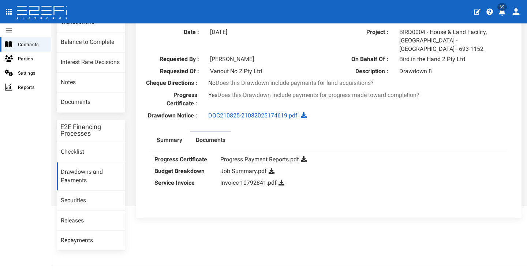
scroll to position [96, 0]
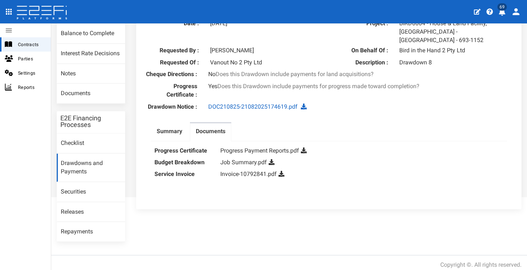
drag, startPoint x: 174, startPoint y: 132, endPoint x: 318, endPoint y: 141, distance: 144.2
click at [175, 132] on link "Summary" at bounding box center [169, 132] width 37 height 18
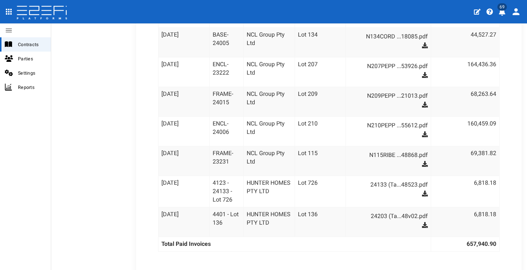
scroll to position [117, 0]
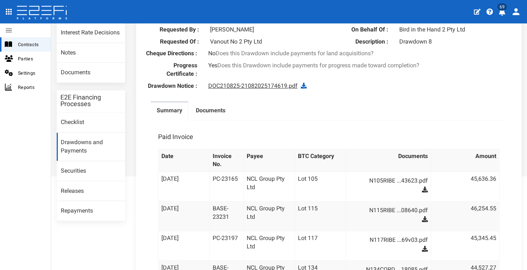
click at [230, 82] on link "DOC210825-21082025174619.pdf" at bounding box center [252, 85] width 89 height 7
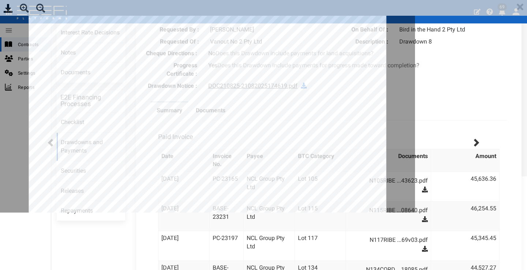
scroll to position [0, 0]
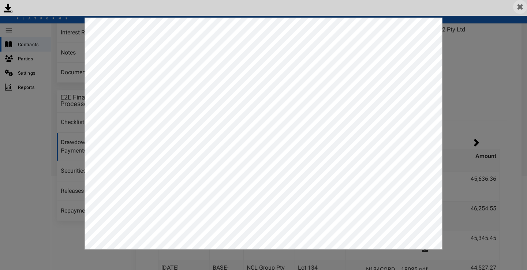
click at [521, 7] on img at bounding box center [521, 7] width 14 height 14
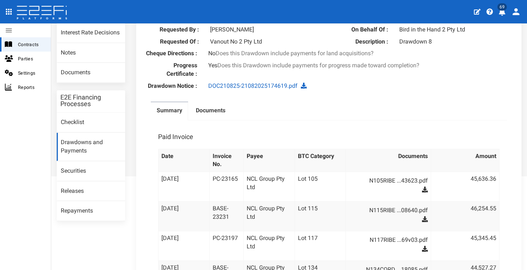
click at [212, 110] on label "Documents" at bounding box center [211, 111] width 30 height 8
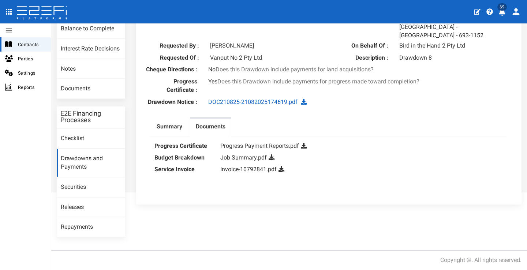
scroll to position [96, 0]
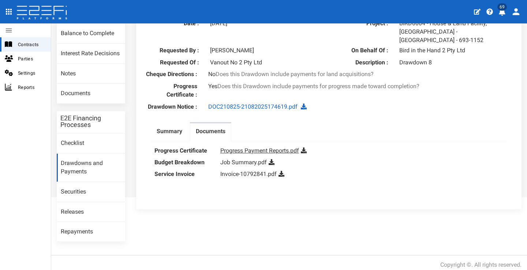
click at [278, 147] on link "Progress Payment Reports.pdf" at bounding box center [260, 150] width 79 height 7
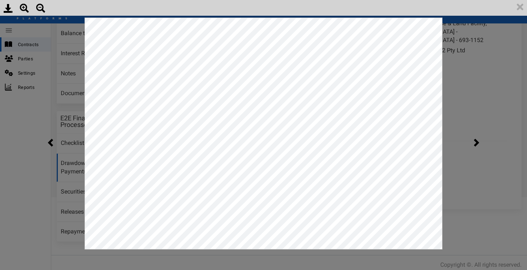
scroll to position [0, 0]
click at [525, 4] on img at bounding box center [521, 7] width 14 height 14
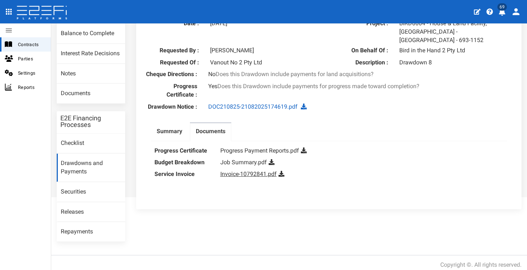
click at [229, 171] on link "Invoice-10792841.pdf" at bounding box center [249, 174] width 56 height 7
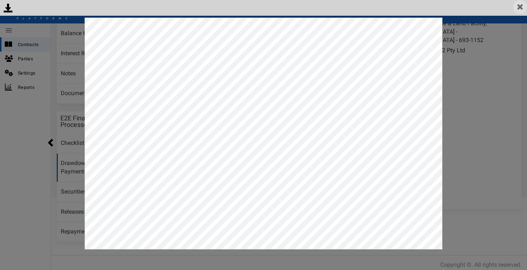
click at [525, 7] on img at bounding box center [521, 7] width 14 height 14
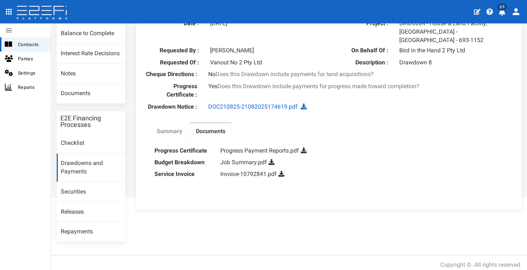
click at [175, 130] on label "Summary" at bounding box center [170, 131] width 26 height 8
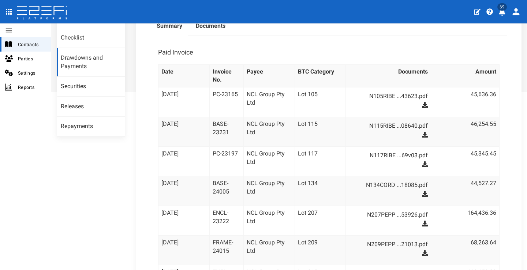
scroll to position [88, 0]
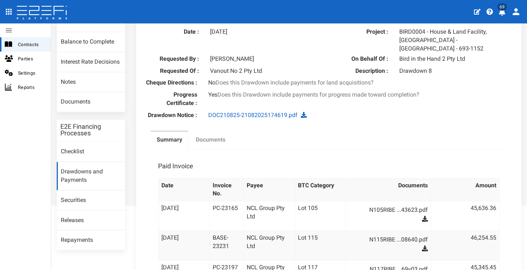
click at [207, 141] on link "Documents" at bounding box center [210, 141] width 41 height 18
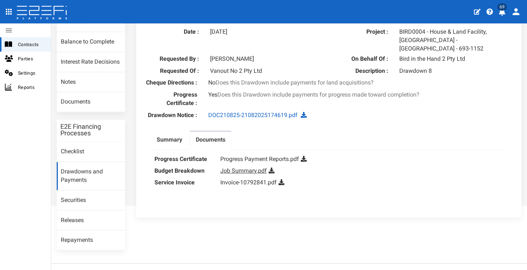
click at [237, 167] on link "Job Summary.pdf" at bounding box center [244, 170] width 47 height 7
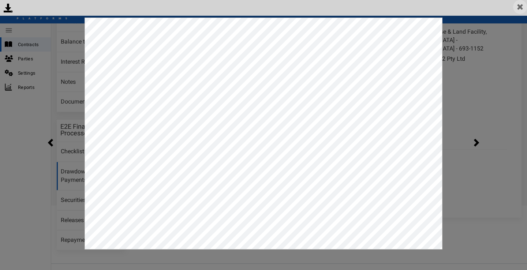
click at [522, 7] on img at bounding box center [521, 7] width 14 height 14
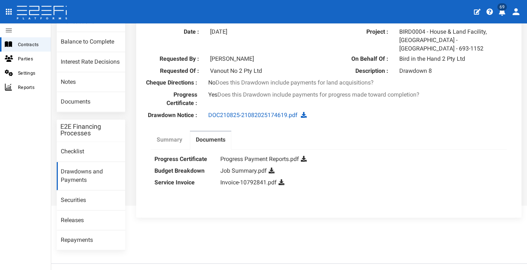
click at [177, 140] on label "Summary" at bounding box center [170, 140] width 26 height 8
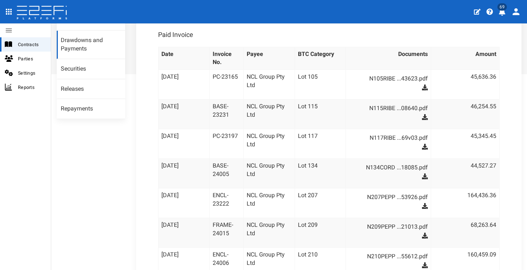
scroll to position [175, 0]
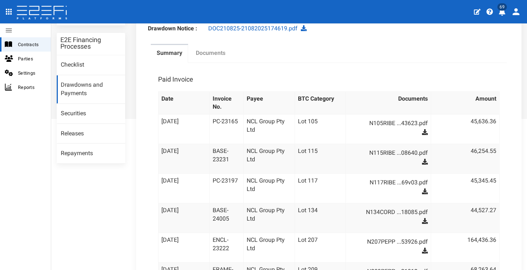
click at [200, 51] on label "Documents" at bounding box center [211, 53] width 30 height 8
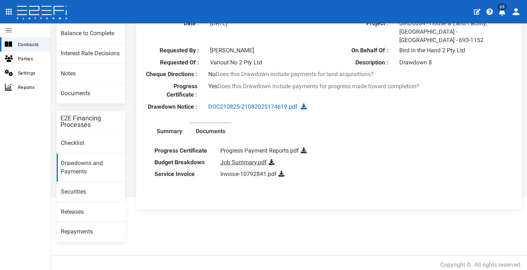
click at [245, 159] on link "Job Summary.pdf" at bounding box center [244, 162] width 47 height 7
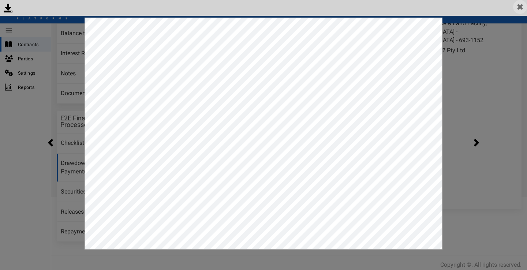
click at [522, 6] on img at bounding box center [521, 7] width 14 height 14
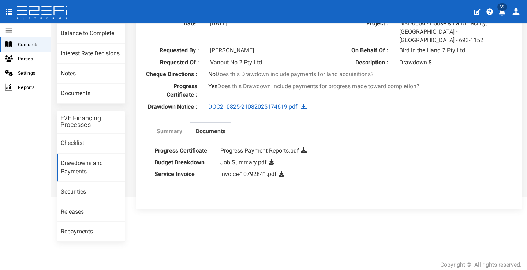
click at [167, 130] on label "Summary" at bounding box center [170, 131] width 26 height 8
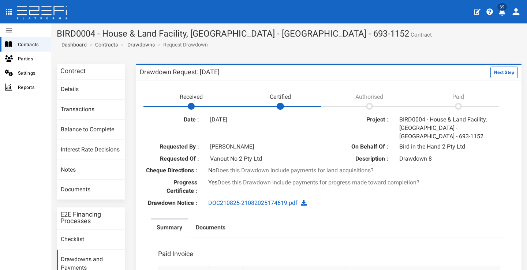
scroll to position [184, 0]
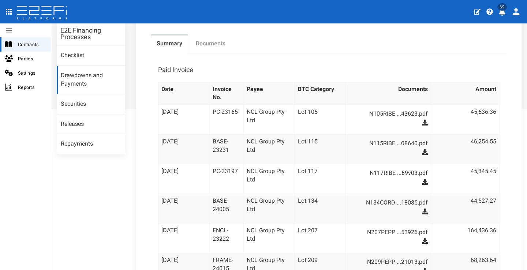
click at [217, 44] on label "Documents" at bounding box center [211, 44] width 30 height 8
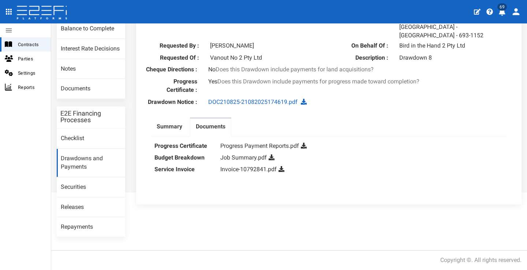
scroll to position [96, 0]
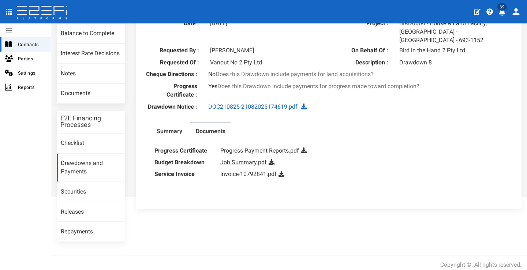
click at [238, 160] on link "Job Summary.pdf" at bounding box center [244, 162] width 47 height 7
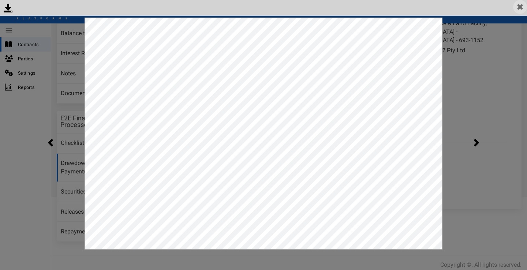
click at [524, 7] on img at bounding box center [521, 7] width 14 height 14
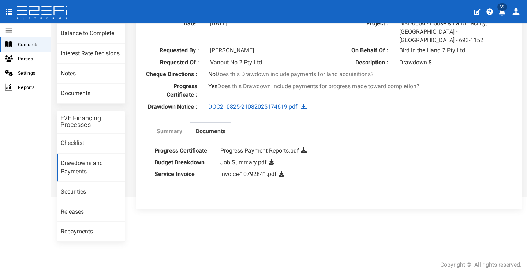
click at [157, 132] on label "Summary" at bounding box center [170, 131] width 26 height 8
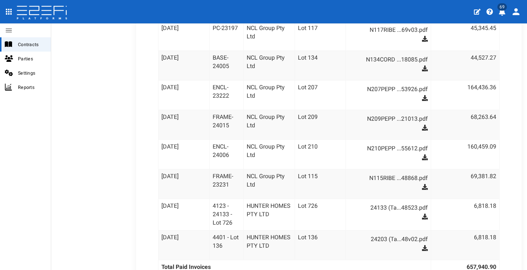
scroll to position [371, 0]
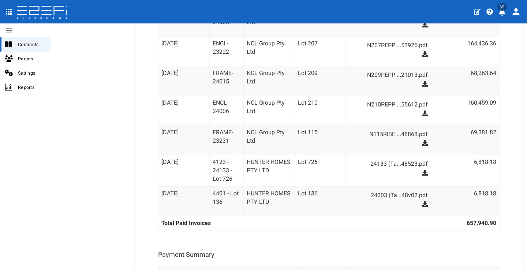
click at [99, 149] on div "Contract Details Transactions Balance to Complete Interest Rate Decisions Notes…" at bounding box center [289, 21] width 476 height 659
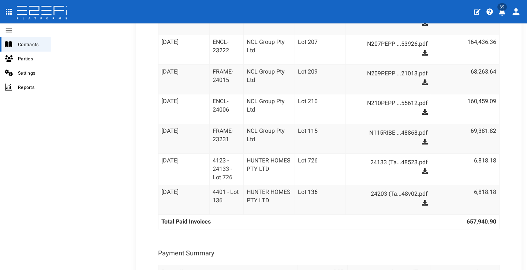
scroll to position [0, 0]
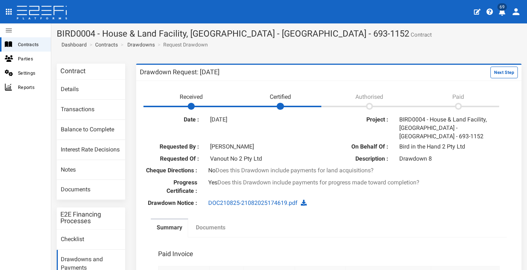
click at [208, 224] on label "Documents" at bounding box center [211, 228] width 30 height 8
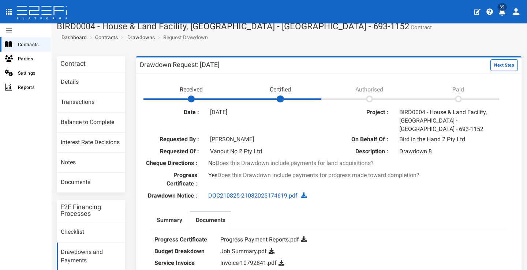
scroll to position [18, 0]
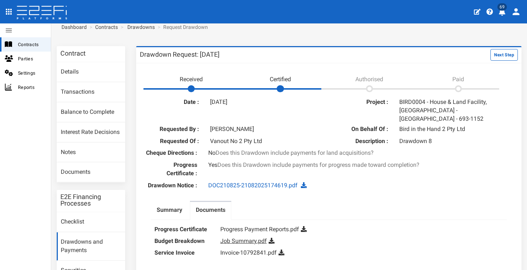
click at [238, 239] on link "Job Summary.pdf" at bounding box center [244, 241] width 47 height 7
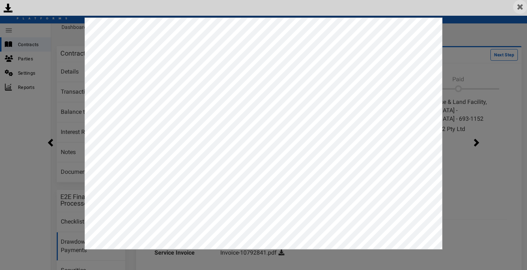
click at [521, 8] on img at bounding box center [521, 7] width 14 height 14
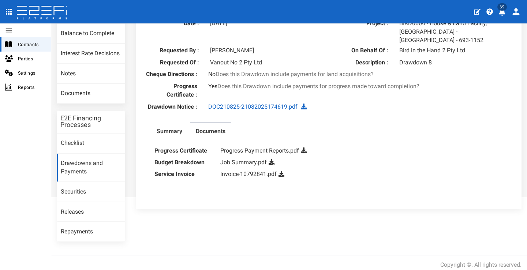
scroll to position [0, 0]
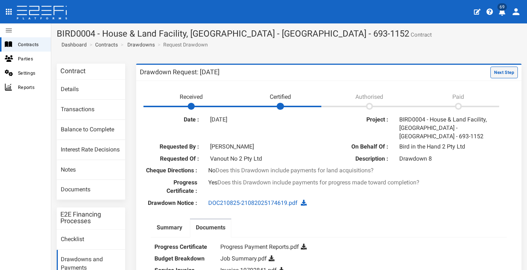
click at [504, 69] on button "Next Step" at bounding box center [504, 73] width 27 height 12
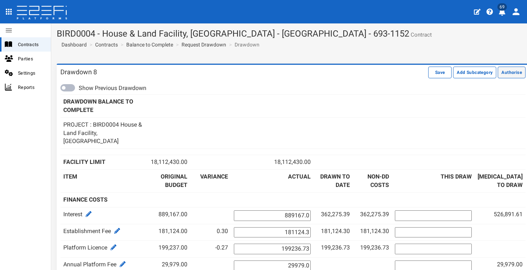
click at [505, 73] on button "Authorise" at bounding box center [512, 73] width 28 height 12
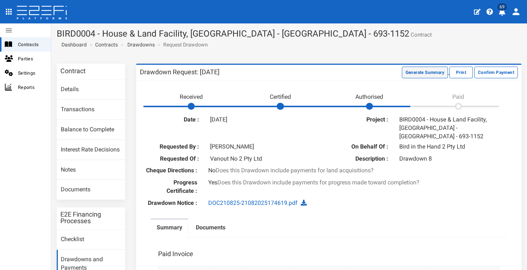
click at [427, 75] on button "Generate Summary" at bounding box center [425, 73] width 46 height 12
click at [413, 74] on button "Download Summary" at bounding box center [424, 73] width 49 height 12
click at [91, 185] on link "Documents" at bounding box center [91, 190] width 68 height 20
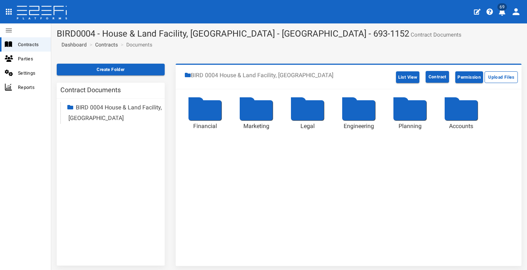
click at [193, 113] on div at bounding box center [205, 110] width 33 height 20
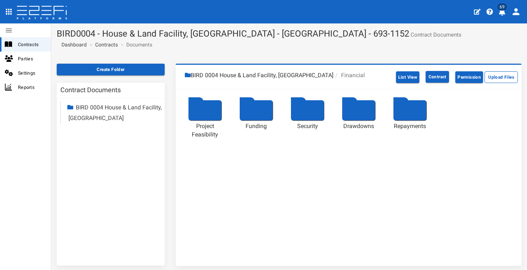
click at [359, 107] on div at bounding box center [358, 110] width 33 height 20
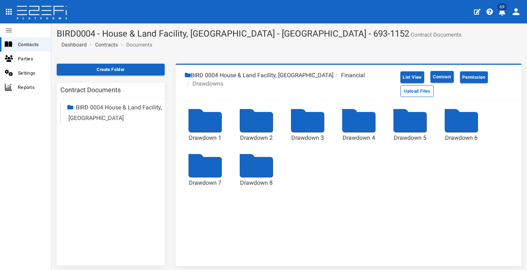
click at [256, 167] on div at bounding box center [256, 167] width 33 height 20
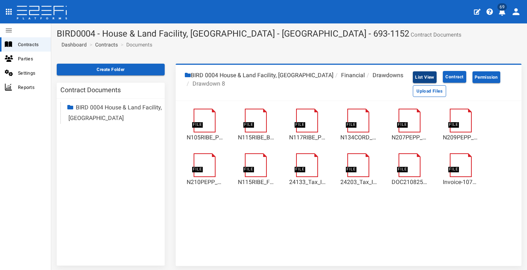
click at [421, 77] on button "List View" at bounding box center [425, 77] width 24 height 12
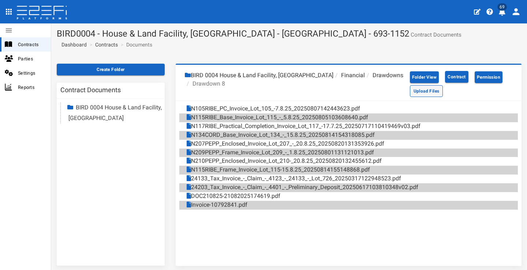
click at [420, 92] on button "Upload Files" at bounding box center [426, 91] width 33 height 12
click at [503, 14] on icon "profile" at bounding box center [502, 11] width 7 height 7
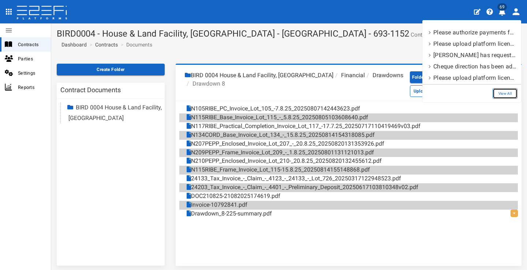
click at [508, 92] on link "View All" at bounding box center [505, 93] width 25 height 11
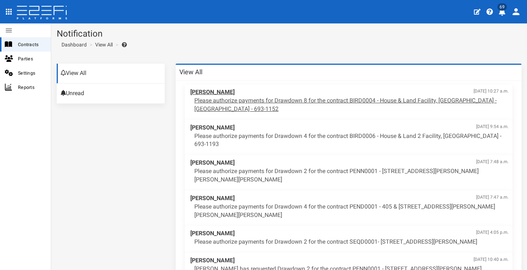
click at [355, 101] on p "Please authorize payments for Drawdown 8 for the contract BIRD0004 - House & La…" at bounding box center [352, 105] width 315 height 17
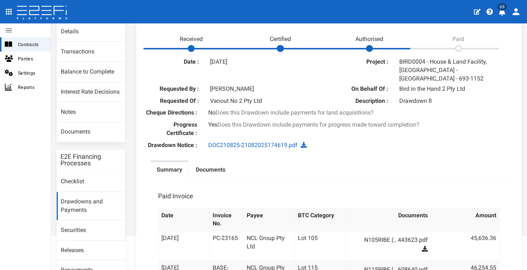
scroll to position [77, 0]
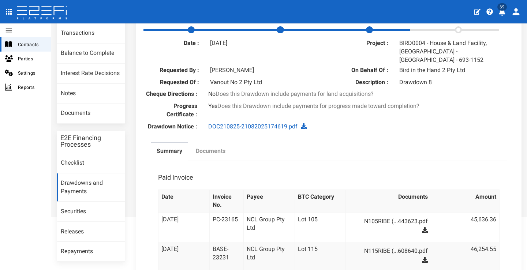
click at [202, 149] on label "Documents" at bounding box center [211, 151] width 30 height 8
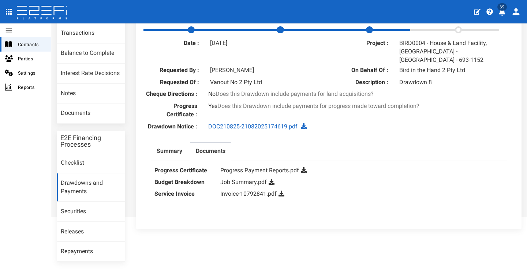
click at [270, 179] on icon at bounding box center [272, 182] width 6 height 6
click at [281, 191] on icon at bounding box center [282, 194] width 6 height 6
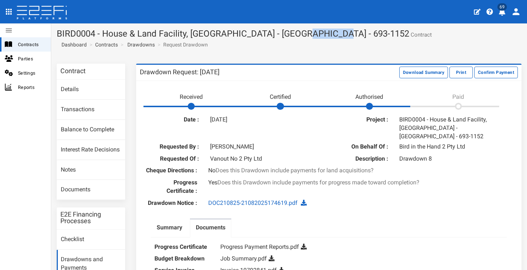
drag, startPoint x: 297, startPoint y: 33, endPoint x: 332, endPoint y: 34, distance: 35.2
click at [332, 34] on h1 "BIRD0004 - House & Land Facility, Port Macquarie - VANT02 - 693-1152 Contract" at bounding box center [289, 34] width 465 height 10
copy h1 "693-1152"
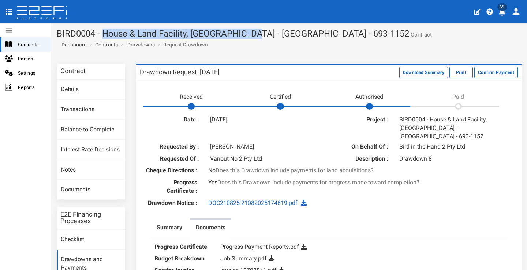
drag, startPoint x: 102, startPoint y: 33, endPoint x: 251, endPoint y: 36, distance: 149.1
click at [251, 36] on h1 "BIRD0004 - House & Land Facility, Port Macquarie - VANT02 - 693-1152 Contract" at bounding box center [289, 34] width 465 height 10
copy h1 "House & Land Facility, Port Macquarie"
click at [503, 12] on icon "profile" at bounding box center [502, 11] width 7 height 7
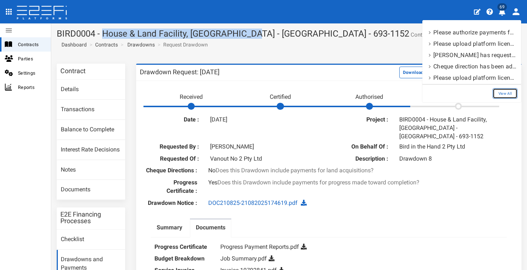
click at [507, 91] on link "View All" at bounding box center [505, 93] width 25 height 11
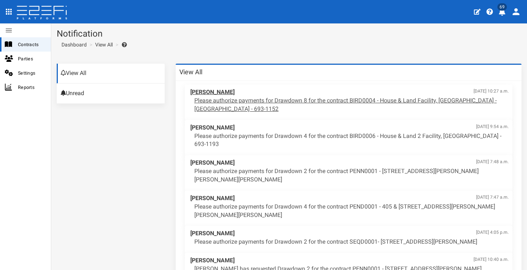
click at [364, 100] on p "Please authorize payments for Drawdown 8 for the contract BIRD0004 - House & La…" at bounding box center [352, 105] width 315 height 17
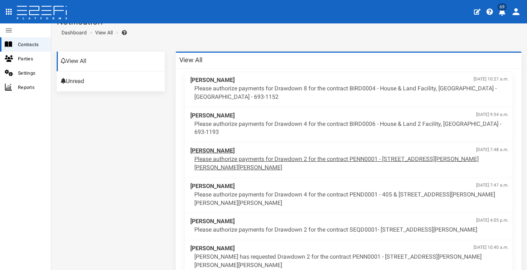
scroll to position [14, 0]
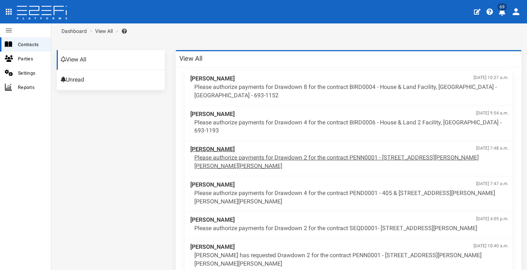
click at [338, 154] on p "Please authorize payments for Drawdown 2 for the contract PENN0001 - 206 Graham…" at bounding box center [352, 162] width 315 height 17
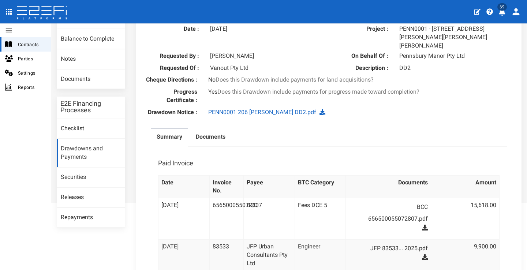
scroll to position [67, 0]
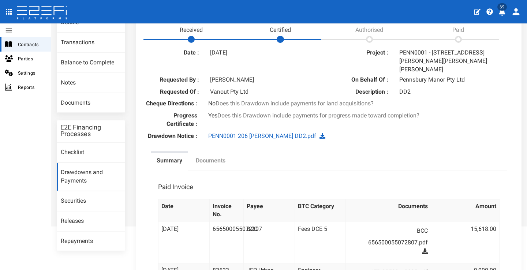
click at [213, 157] on label "Documents" at bounding box center [211, 161] width 30 height 8
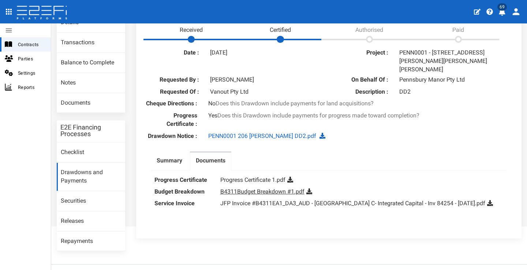
click at [274, 188] on link "B4311Budget Breakdown #1.pdf" at bounding box center [263, 191] width 84 height 7
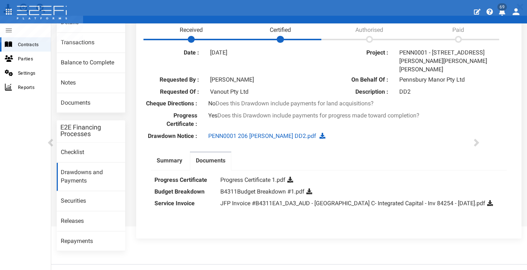
scroll to position [0, 0]
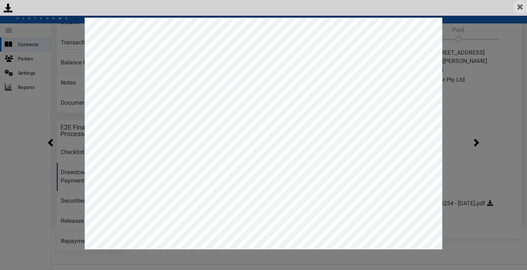
click at [525, 5] on img at bounding box center [521, 7] width 14 height 14
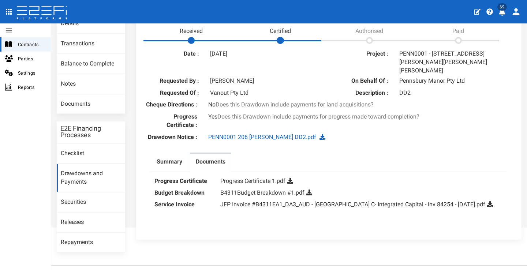
scroll to position [77, 0]
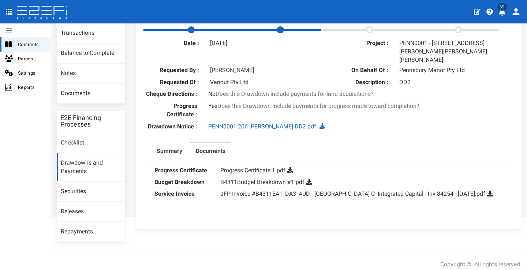
drag, startPoint x: 174, startPoint y: 151, endPoint x: 193, endPoint y: 149, distance: 19.1
click at [175, 150] on label "Summary" at bounding box center [170, 151] width 26 height 8
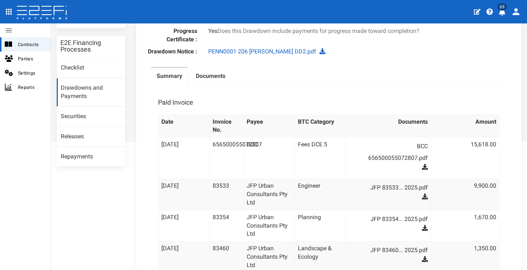
scroll to position [119, 0]
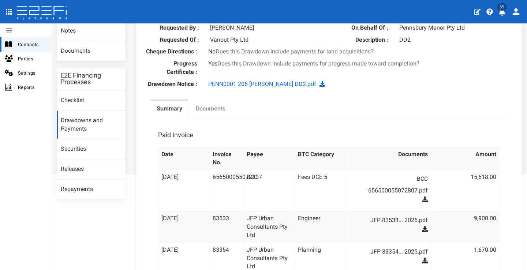
click at [199, 105] on label "Documents" at bounding box center [211, 109] width 30 height 8
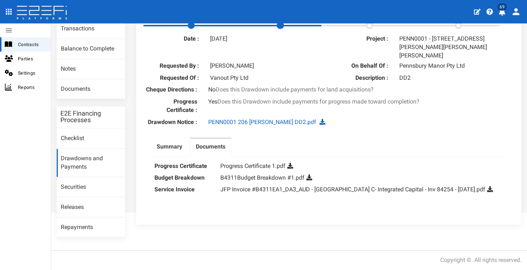
scroll to position [77, 0]
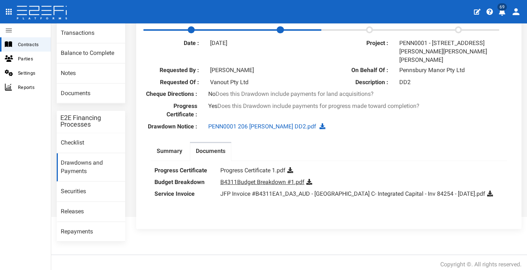
click at [255, 179] on link "B4311Budget Breakdown #1.pdf" at bounding box center [263, 182] width 84 height 7
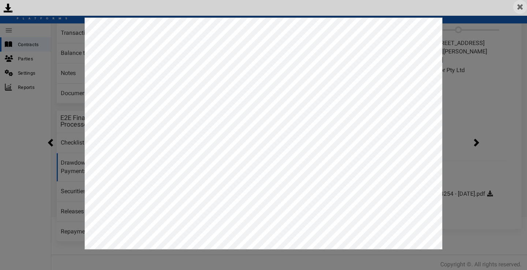
click at [521, 8] on img at bounding box center [521, 7] width 14 height 14
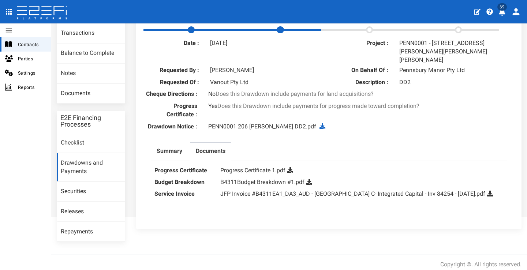
click at [239, 125] on link "PENN0001 206 Graham DD2.pdf" at bounding box center [262, 126] width 108 height 7
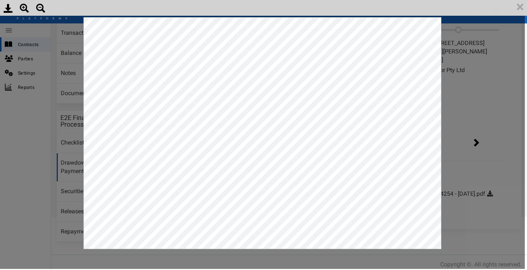
scroll to position [0, 0]
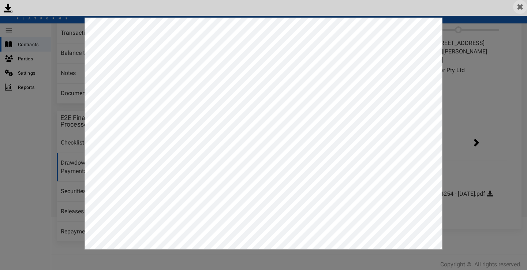
click at [521, 8] on img at bounding box center [521, 7] width 14 height 14
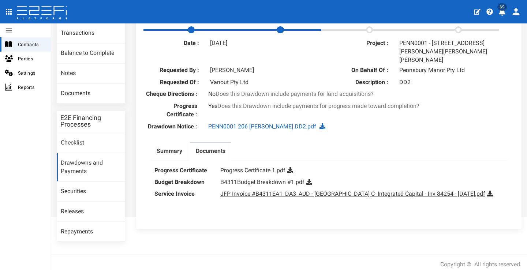
click at [361, 191] on link "JFP Invoice #B4311EA1_DA3_AUD - Pennsbury Manor C- Integrated Capital - Inv 842…" at bounding box center [353, 193] width 265 height 7
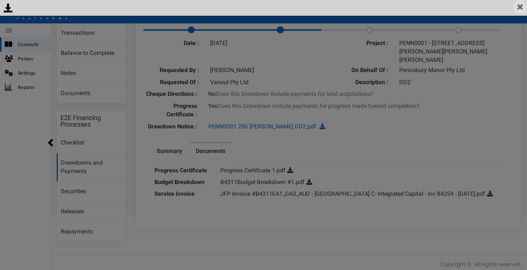
click at [520, 8] on img at bounding box center [521, 7] width 14 height 14
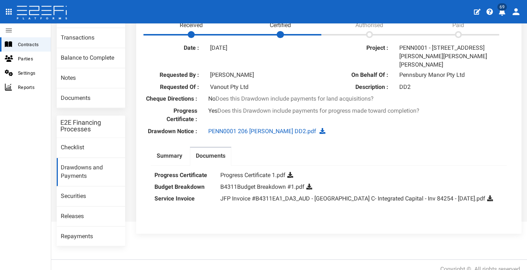
scroll to position [77, 0]
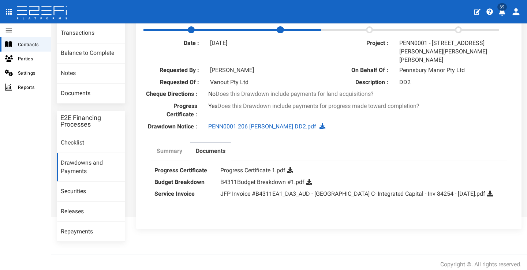
click at [162, 148] on label "Summary" at bounding box center [170, 151] width 26 height 8
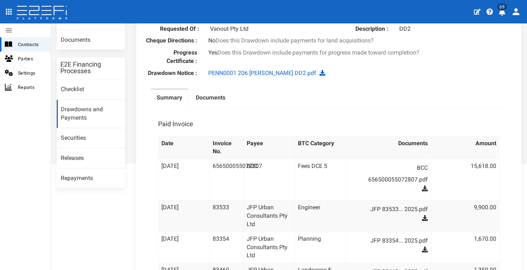
scroll to position [123, 0]
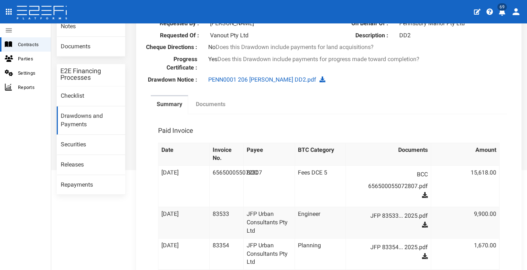
click at [207, 101] on label "Documents" at bounding box center [211, 104] width 30 height 8
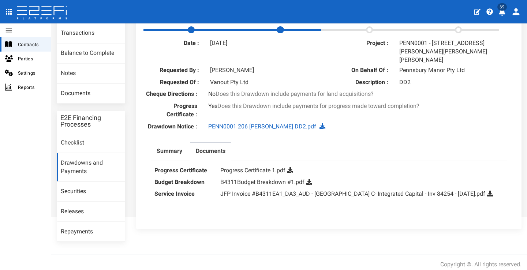
click at [259, 167] on link "Progress Certificate 1.pdf" at bounding box center [253, 170] width 65 height 7
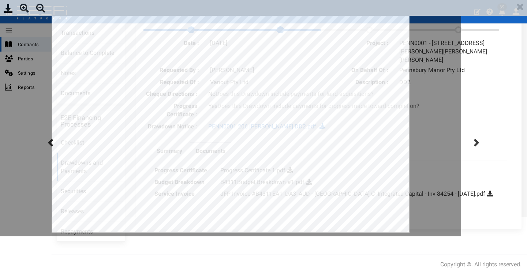
scroll to position [0, 0]
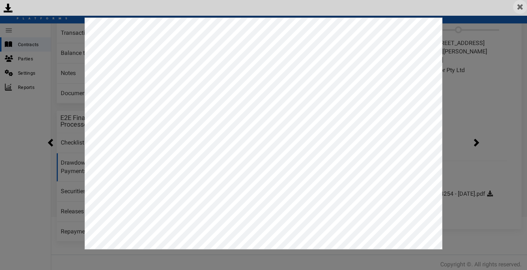
click at [523, 8] on img at bounding box center [521, 7] width 14 height 14
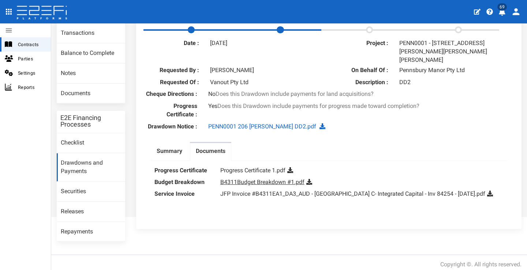
click at [244, 179] on link "B4311Budget Breakdown #1.pdf" at bounding box center [263, 182] width 84 height 7
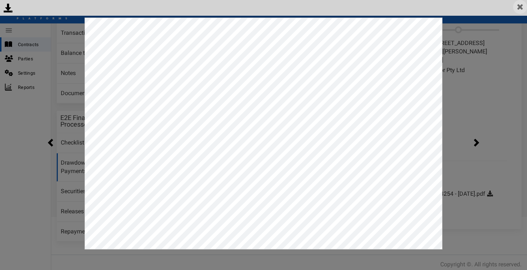
click at [519, 8] on img at bounding box center [521, 7] width 14 height 14
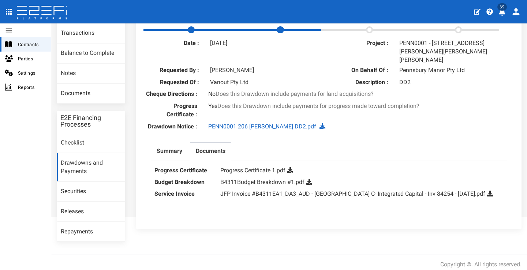
scroll to position [76, 0]
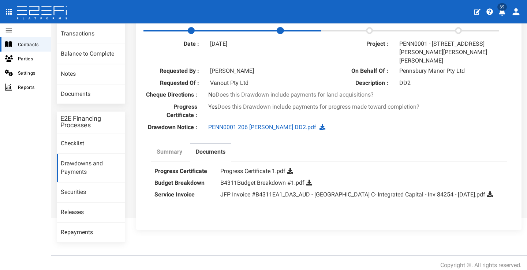
click at [178, 153] on link "Summary" at bounding box center [169, 153] width 37 height 18
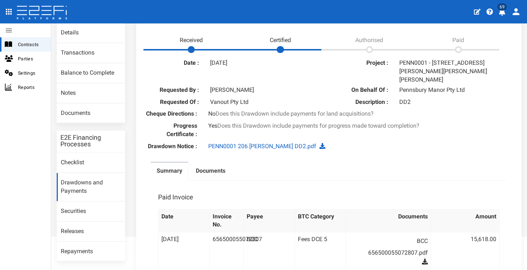
scroll to position [58, 0]
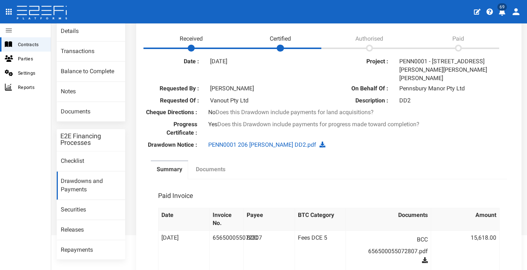
click at [221, 168] on label "Documents" at bounding box center [211, 170] width 30 height 8
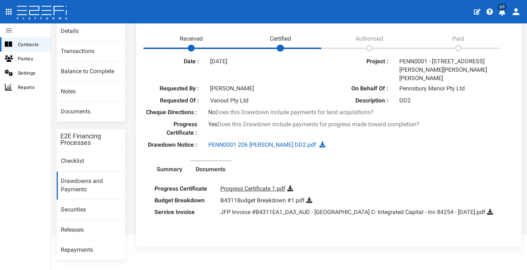
click at [266, 187] on link "Progress Certificate 1.pdf" at bounding box center [253, 188] width 65 height 7
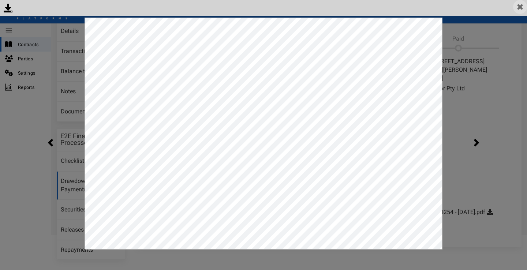
click at [520, 7] on img at bounding box center [521, 7] width 14 height 14
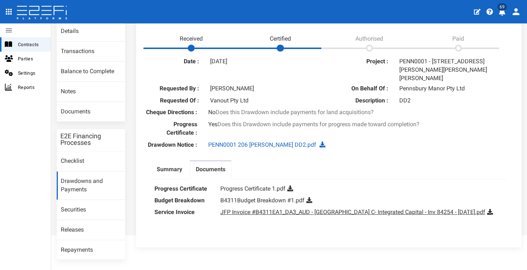
click at [269, 209] on link "JFP Invoice #B4311EA1_DA3_AUD - Pennsbury Manor C- Integrated Capital - Inv 842…" at bounding box center [353, 212] width 265 height 7
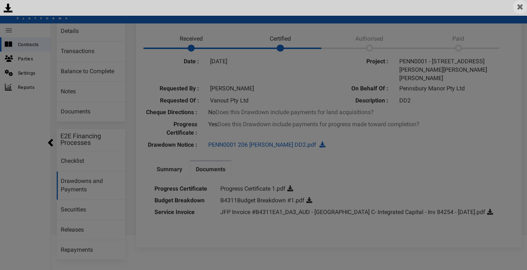
click at [520, 8] on img at bounding box center [521, 7] width 14 height 14
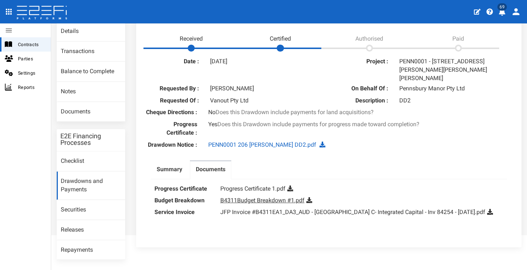
click at [246, 199] on link "B4311Budget Breakdown #1.pdf" at bounding box center [263, 200] width 84 height 7
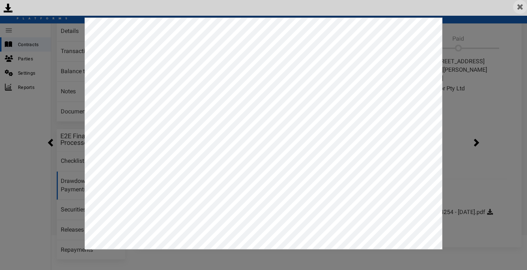
click at [519, 11] on img at bounding box center [521, 7] width 14 height 14
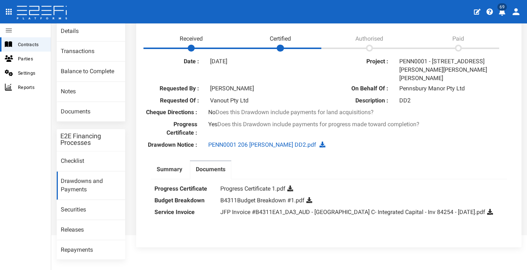
scroll to position [77, 0]
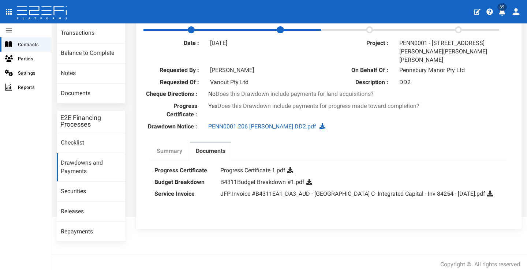
click at [162, 147] on label "Summary" at bounding box center [170, 151] width 26 height 8
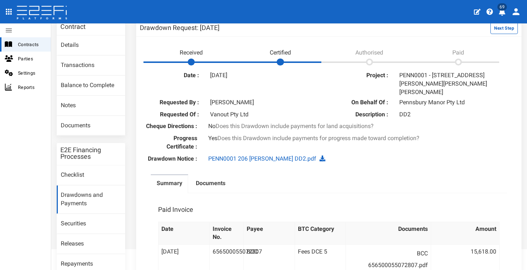
scroll to position [69, 0]
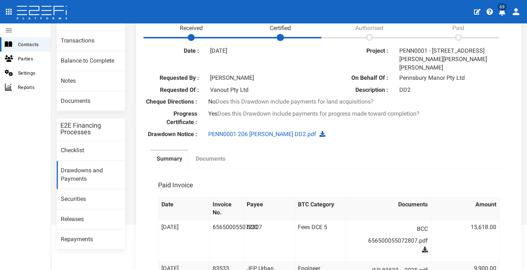
click at [214, 156] on label "Documents" at bounding box center [211, 159] width 30 height 8
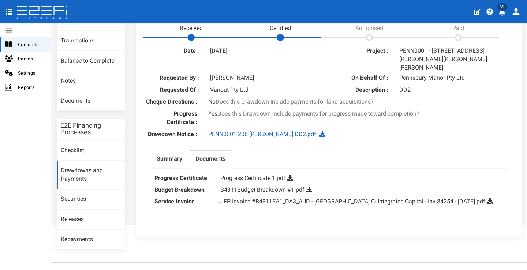
scroll to position [77, 0]
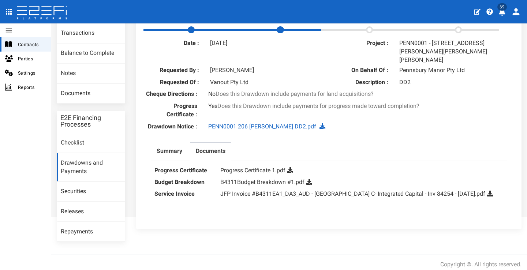
click at [272, 167] on link "Progress Certificate 1.pdf" at bounding box center [253, 170] width 65 height 7
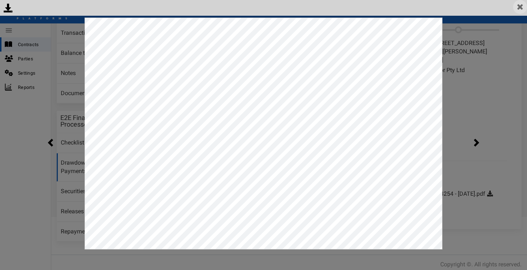
click at [523, 9] on img at bounding box center [521, 7] width 14 height 14
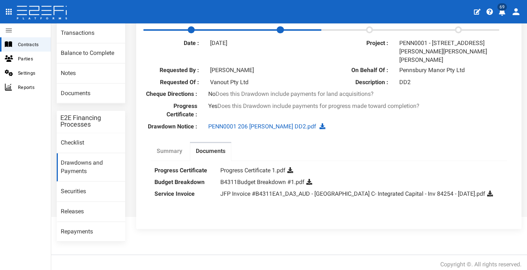
click at [168, 147] on label "Summary" at bounding box center [170, 151] width 26 height 8
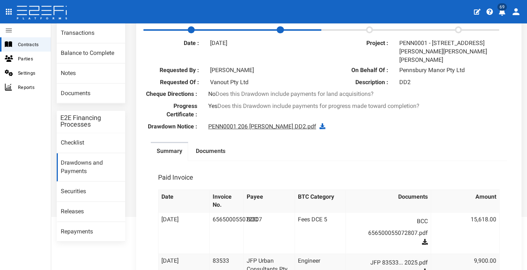
click at [252, 125] on link "PENN0001 206 [PERSON_NAME] DD2.pdf" at bounding box center [262, 126] width 108 height 7
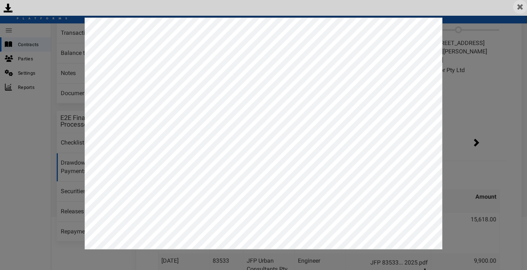
click at [519, 7] on img at bounding box center [521, 7] width 14 height 14
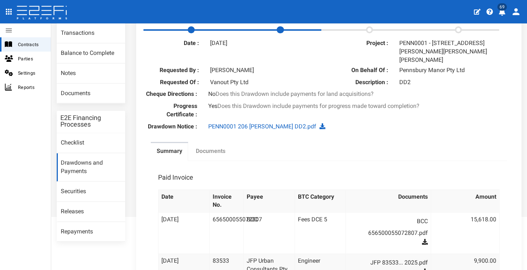
click at [207, 147] on label "Documents" at bounding box center [211, 151] width 30 height 8
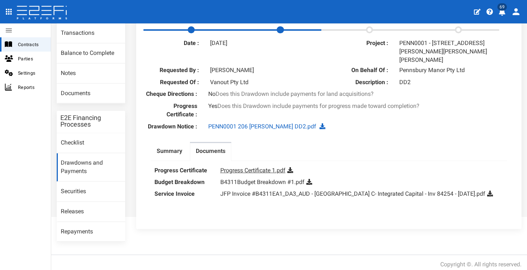
click at [252, 168] on link "Progress Certificate 1.pdf" at bounding box center [253, 170] width 65 height 7
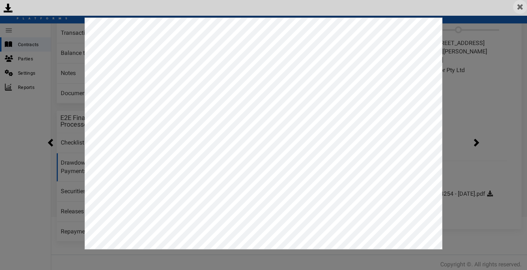
click at [520, 8] on img at bounding box center [521, 7] width 14 height 14
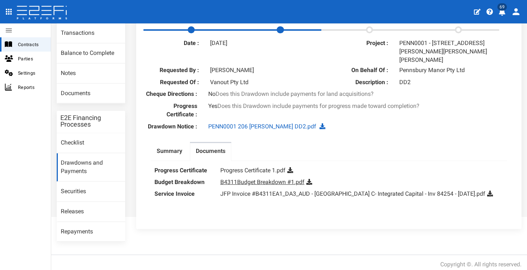
click at [284, 179] on link "B4311Budget Breakdown #1.pdf" at bounding box center [263, 182] width 84 height 7
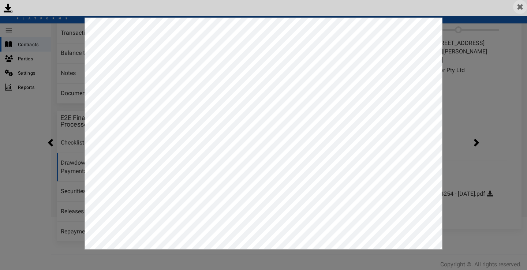
click at [523, 2] on img at bounding box center [521, 7] width 14 height 14
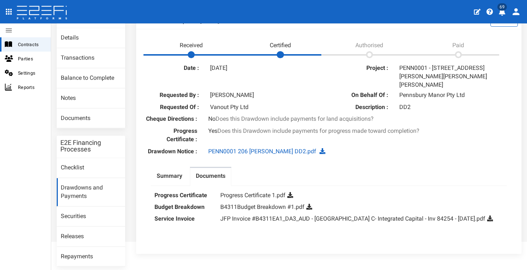
scroll to position [19, 0]
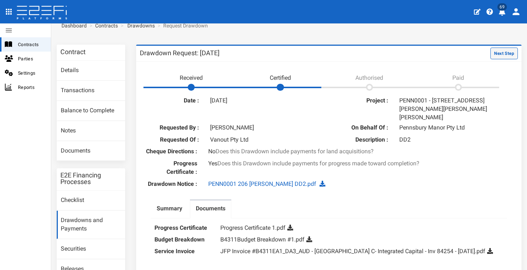
click at [501, 52] on button "Next Step" at bounding box center [504, 54] width 27 height 12
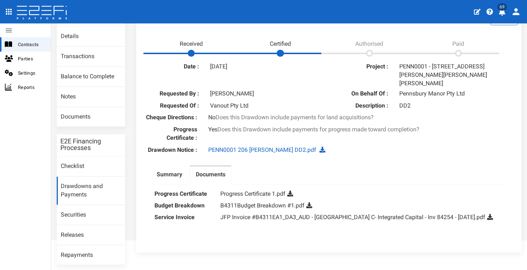
scroll to position [77, 0]
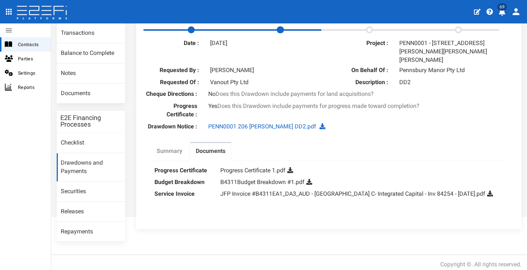
click at [174, 154] on link "Summary" at bounding box center [169, 152] width 37 height 18
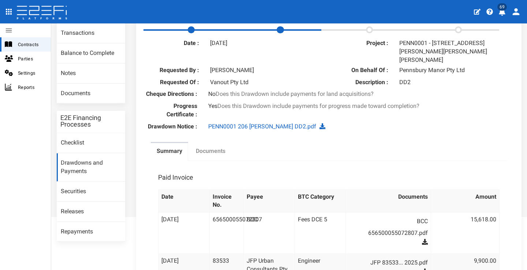
click at [208, 151] on label "Documents" at bounding box center [211, 151] width 30 height 8
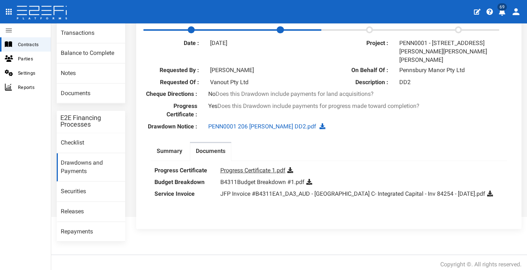
click at [255, 169] on link "Progress Certificate 1.pdf" at bounding box center [253, 170] width 65 height 7
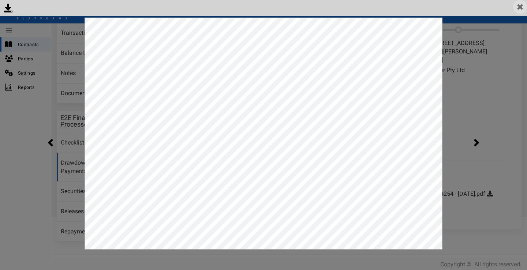
click at [521, 7] on img at bounding box center [521, 7] width 14 height 14
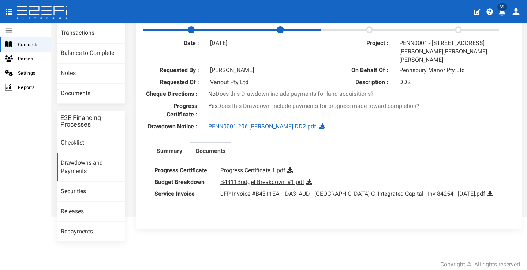
click at [278, 182] on link "B4311Budget Breakdown #1.pdf" at bounding box center [263, 182] width 84 height 7
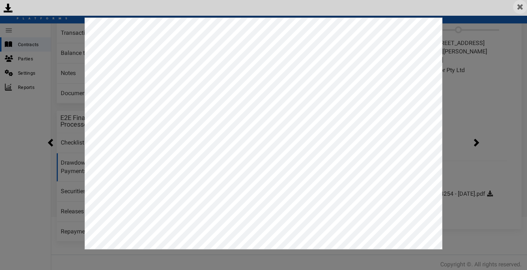
click at [518, 7] on img at bounding box center [521, 7] width 14 height 14
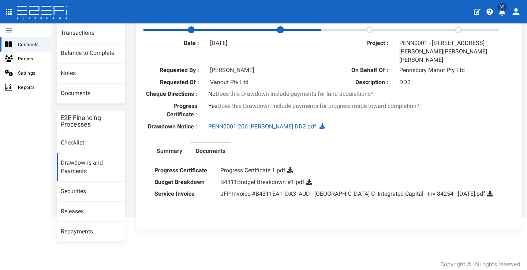
scroll to position [0, 0]
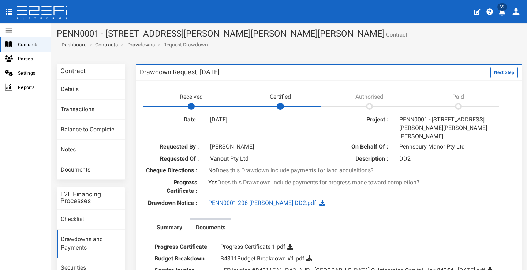
click at [507, 11] on button "69" at bounding box center [503, 11] width 14 height 18
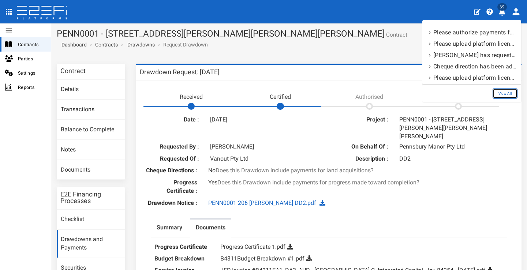
click at [512, 95] on link "View All" at bounding box center [505, 93] width 25 height 11
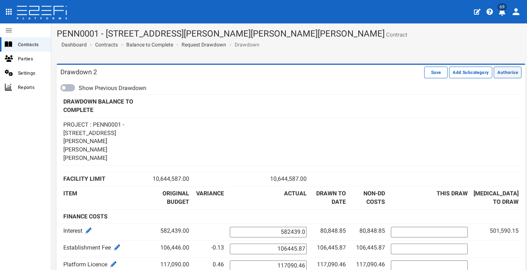
click at [504, 76] on button "Authorise" at bounding box center [508, 73] width 28 height 12
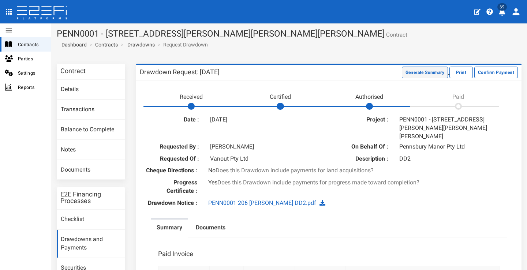
click at [402, 73] on button "Generate Summary" at bounding box center [425, 73] width 46 height 12
click at [400, 71] on button "Download Summary" at bounding box center [424, 73] width 49 height 12
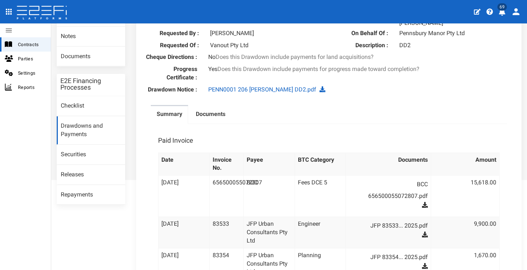
drag, startPoint x: 220, startPoint y: 114, endPoint x: 259, endPoint y: 112, distance: 39.2
click at [221, 114] on label "Documents" at bounding box center [211, 114] width 30 height 8
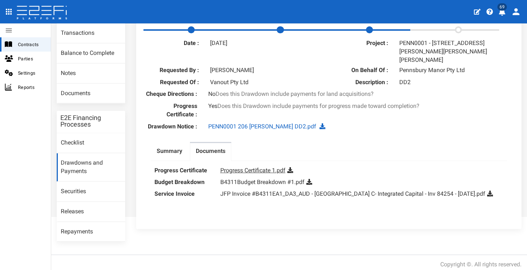
click at [267, 167] on link "Progress Certificate 1.pdf" at bounding box center [253, 170] width 65 height 7
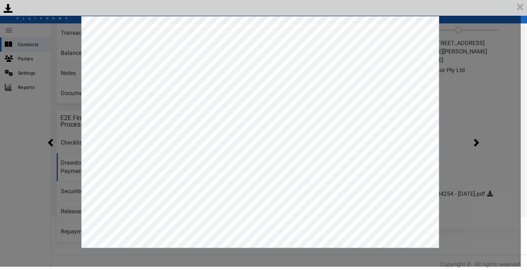
scroll to position [0, 0]
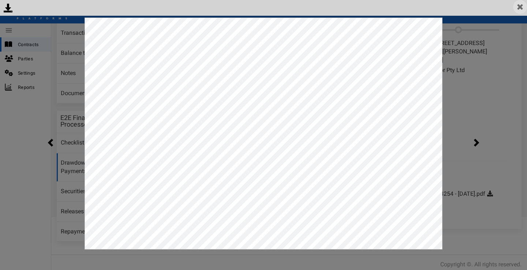
click at [521, 8] on img at bounding box center [521, 7] width 14 height 14
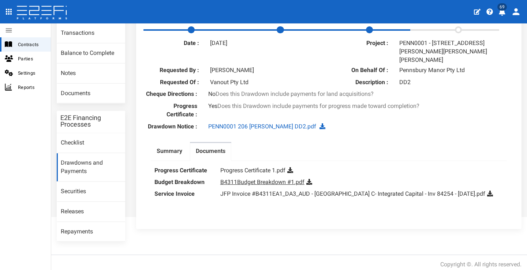
click at [271, 179] on link "B4311Budget Breakdown #1.pdf" at bounding box center [263, 182] width 84 height 7
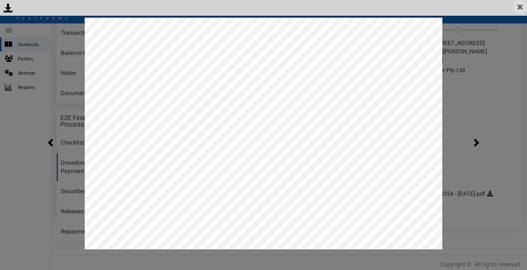
click at [524, 7] on img at bounding box center [521, 7] width 14 height 14
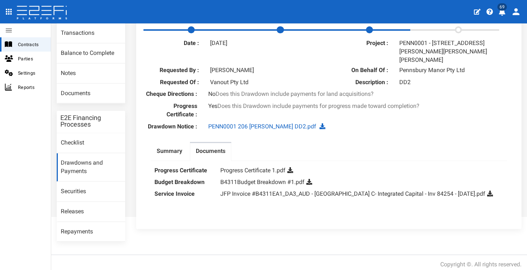
click at [247, 188] on dd "JFP Invoice #B4311EA1_DA3_AUD - Pennsbury Manor C- Integrated Capital - Inv 842…" at bounding box center [362, 194] width 283 height 12
click at [247, 192] on link "JFP Invoice #B4311EA1_DA3_AUD - Pennsbury Manor C- Integrated Capital - Inv 842…" at bounding box center [353, 193] width 265 height 7
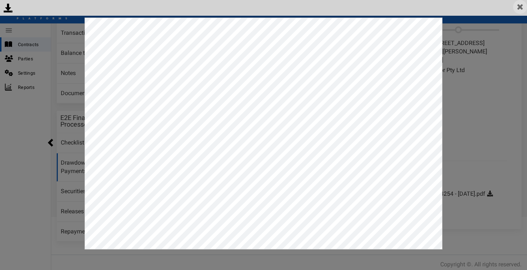
click at [519, 4] on img at bounding box center [521, 7] width 14 height 14
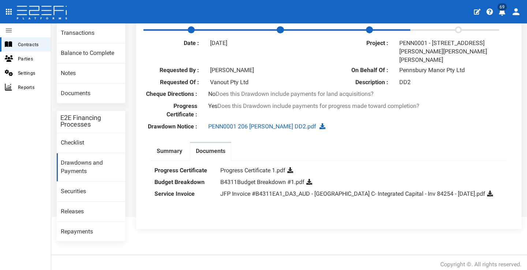
drag, startPoint x: 171, startPoint y: 149, endPoint x: 189, endPoint y: 150, distance: 18.3
click at [171, 149] on label "Summary" at bounding box center [170, 151] width 26 height 8
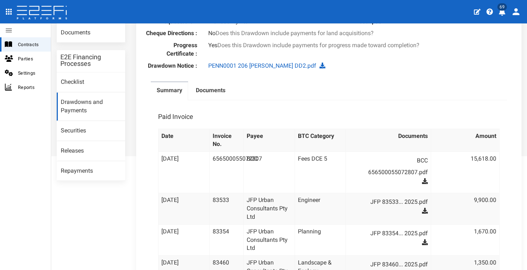
scroll to position [35, 0]
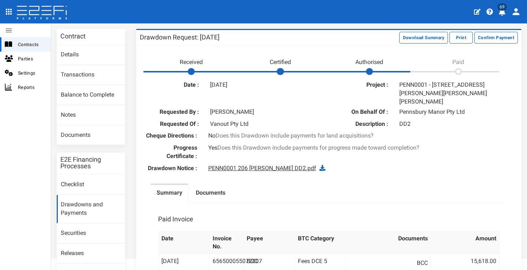
click at [255, 167] on link "PENN0001 206 [PERSON_NAME] DD2.pdf" at bounding box center [262, 168] width 108 height 7
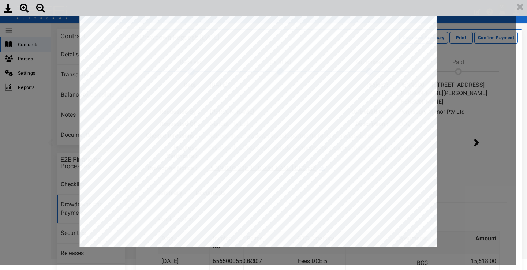
scroll to position [0, 0]
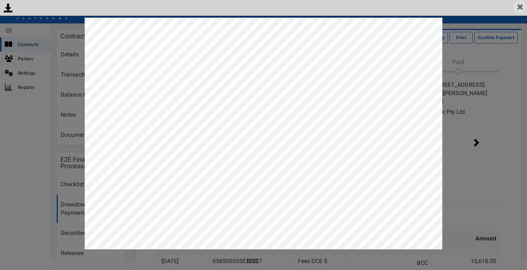
click at [524, 5] on img at bounding box center [521, 7] width 14 height 14
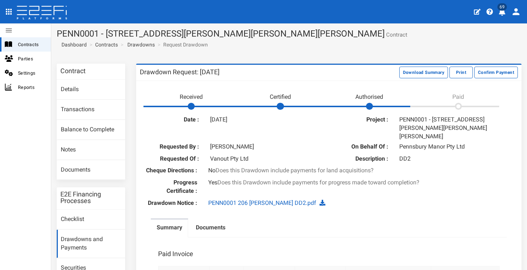
click at [289, 105] on li "Certified" at bounding box center [277, 97] width 89 height 19
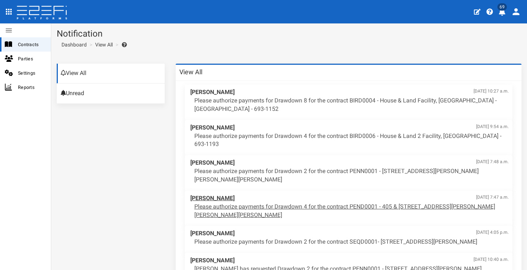
click at [315, 203] on p "Please authorize payments for Drawdown 4 for the contract PEND0001 - 405 & [STR…" at bounding box center [352, 211] width 315 height 17
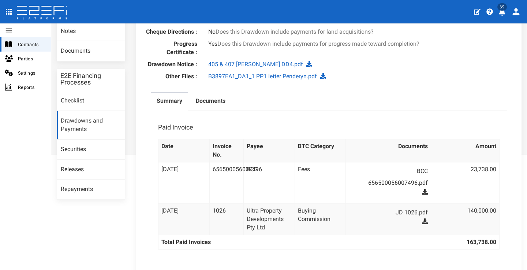
scroll to position [53, 0]
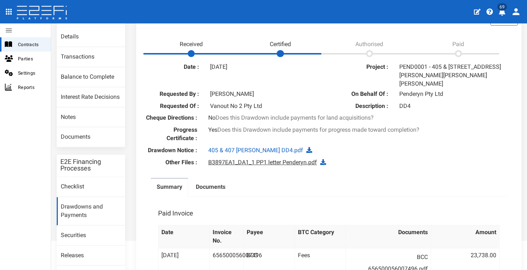
click at [278, 159] on link "B3897EA1_DA1_1 PP1 letter Penderyn.pdf" at bounding box center [262, 162] width 109 height 7
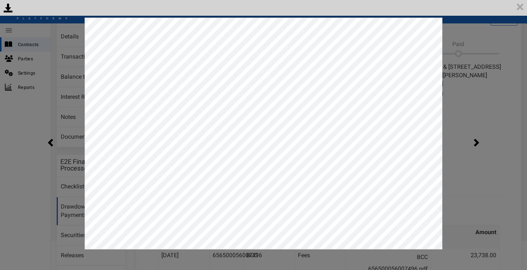
scroll to position [0, 0]
click at [523, 8] on img at bounding box center [521, 7] width 14 height 14
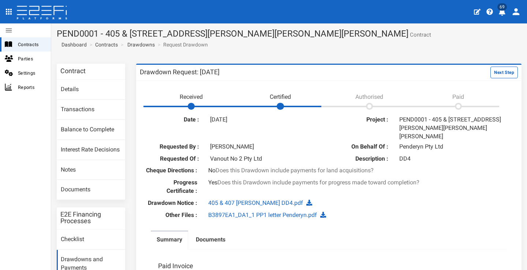
click at [504, 11] on icon "profile" at bounding box center [502, 11] width 7 height 7
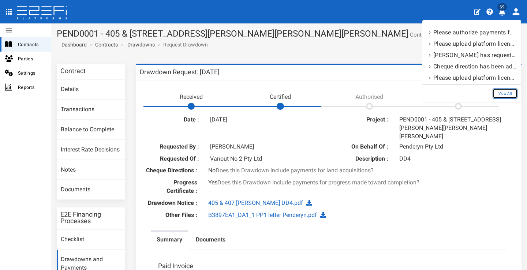
click at [506, 95] on link "View All" at bounding box center [505, 93] width 25 height 11
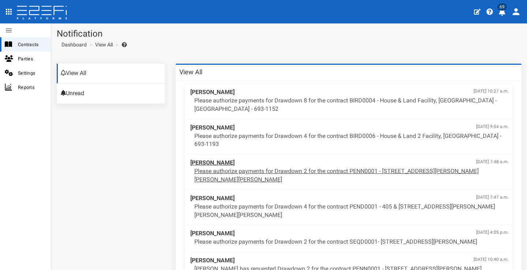
click at [339, 163] on span "[PERSON_NAME] [DATE] 7:48 a.m." at bounding box center [349, 163] width 319 height 8
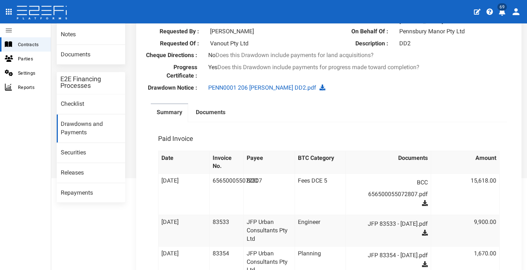
scroll to position [126, 0]
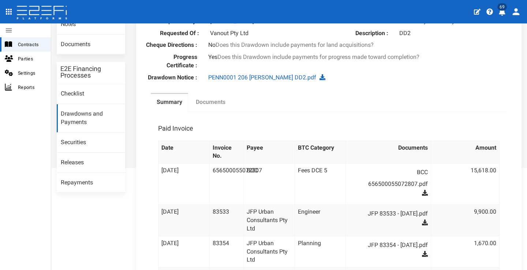
click at [213, 102] on label "Documents" at bounding box center [211, 102] width 30 height 8
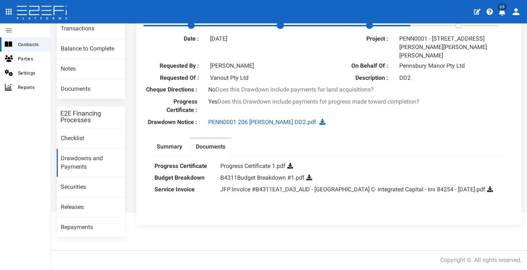
scroll to position [77, 0]
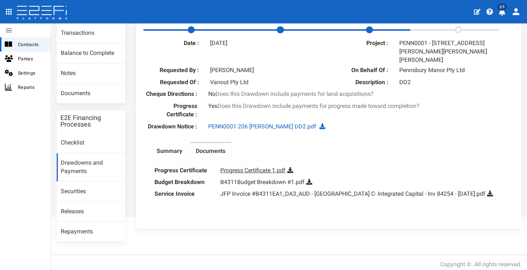
click at [263, 169] on link "Progress Certificate 1.pdf" at bounding box center [253, 170] width 65 height 7
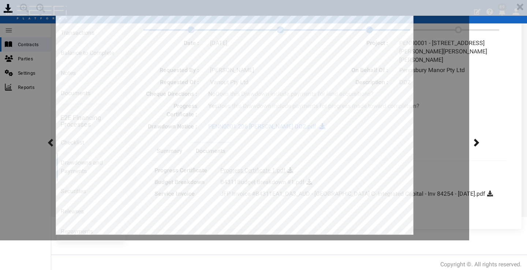
scroll to position [0, 0]
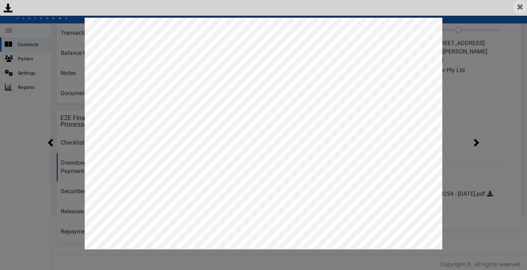
click at [522, 8] on img at bounding box center [521, 7] width 14 height 14
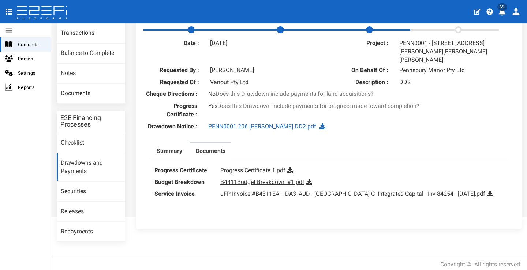
click at [275, 181] on link "B4311Budget Breakdown #1.pdf" at bounding box center [263, 182] width 84 height 7
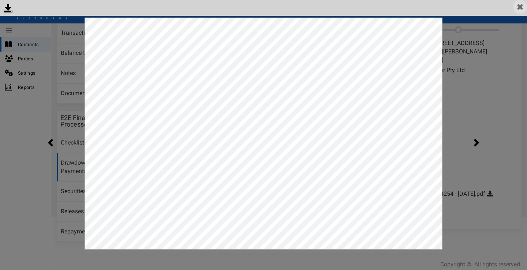
click at [523, 8] on img at bounding box center [521, 7] width 14 height 14
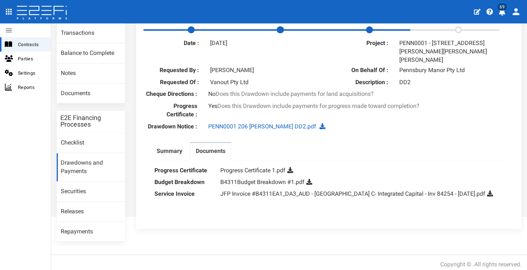
scroll to position [77, 0]
click at [164, 150] on label "Summary" at bounding box center [170, 151] width 26 height 8
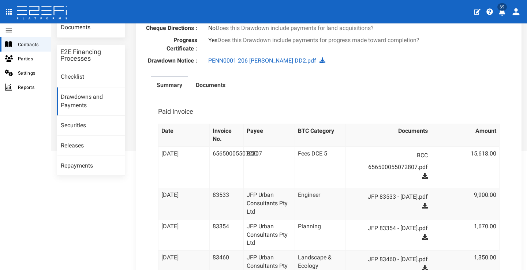
scroll to position [89, 0]
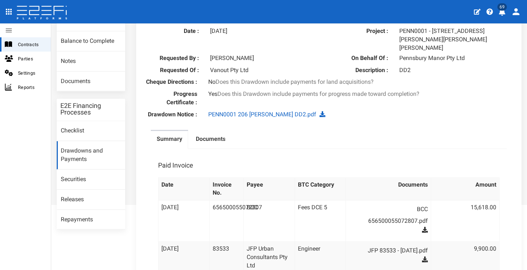
click at [200, 138] on label "Documents" at bounding box center [211, 139] width 30 height 8
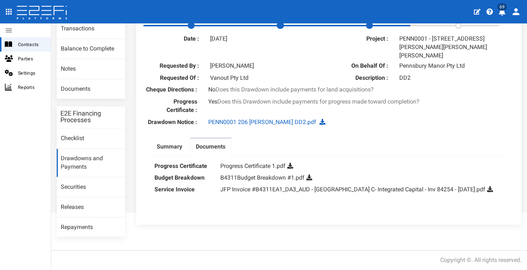
scroll to position [77, 0]
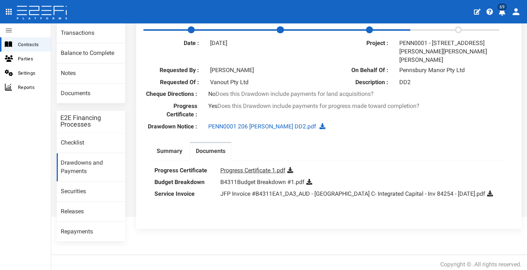
click at [248, 168] on link "Progress Certificate 1.pdf" at bounding box center [253, 170] width 65 height 7
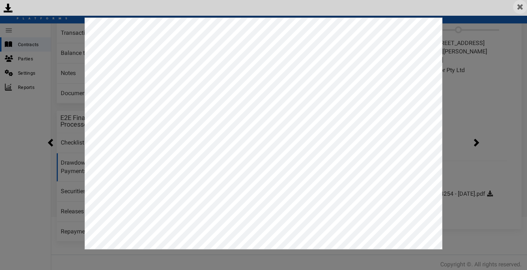
click at [524, 7] on img at bounding box center [521, 7] width 14 height 14
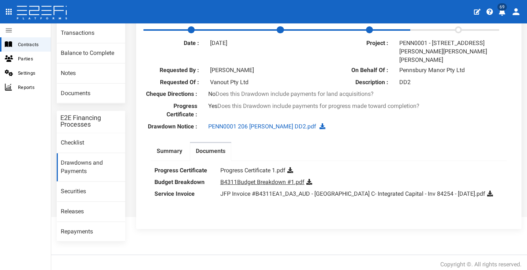
click at [258, 179] on link "B4311Budget Breakdown #1.pdf" at bounding box center [263, 182] width 84 height 7
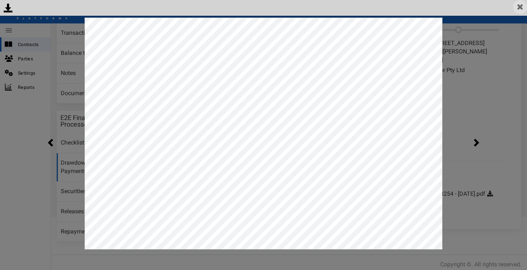
click at [523, 6] on img at bounding box center [521, 7] width 14 height 14
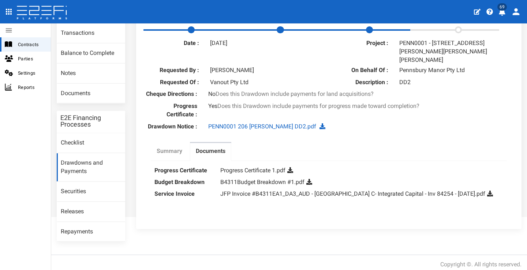
click at [170, 143] on link "Summary" at bounding box center [169, 152] width 37 height 18
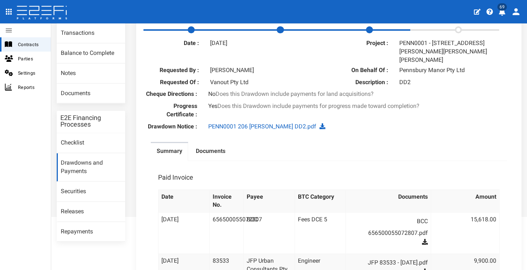
click at [363, 142] on ul "Summary Documents" at bounding box center [329, 151] width 356 height 19
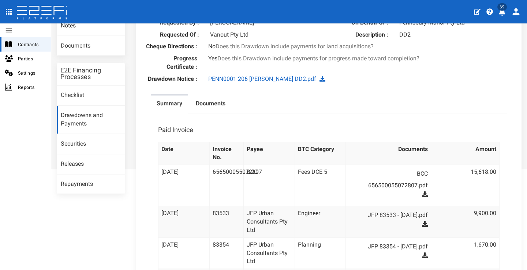
scroll to position [107, 0]
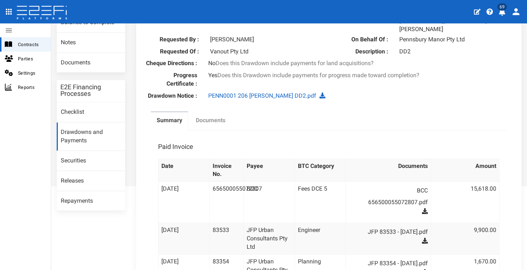
click at [222, 116] on label "Documents" at bounding box center [211, 120] width 30 height 8
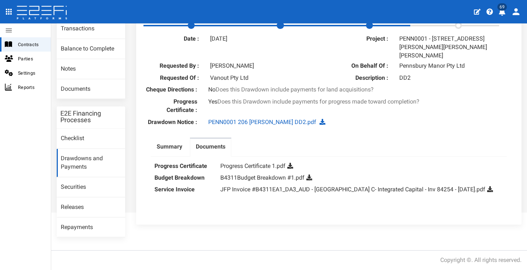
scroll to position [77, 0]
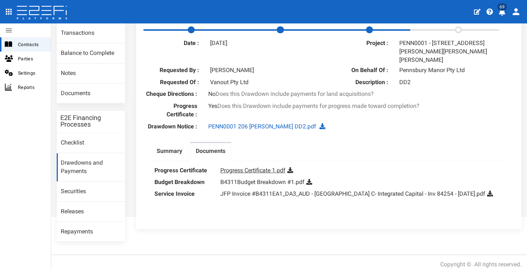
click at [247, 167] on link "Progress Certificate 1.pdf" at bounding box center [253, 170] width 65 height 7
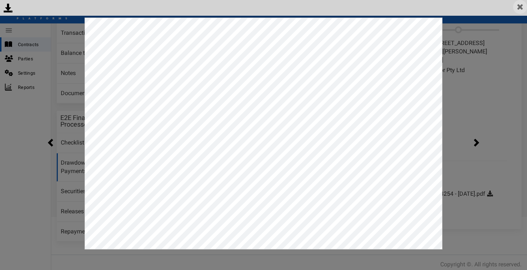
click at [523, 12] on img at bounding box center [521, 7] width 14 height 14
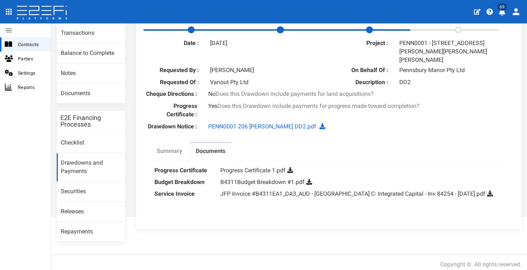
click at [170, 147] on label "Summary" at bounding box center [170, 151] width 26 height 8
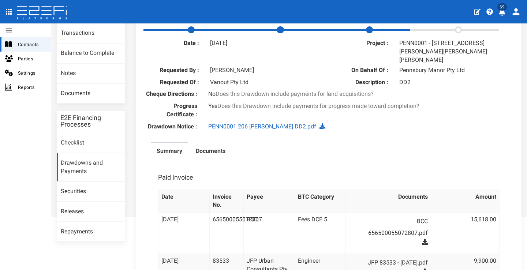
click at [384, 142] on ul "Summary Documents" at bounding box center [329, 151] width 356 height 19
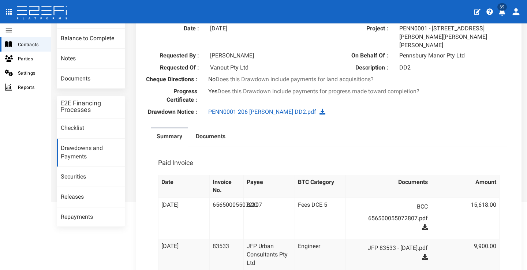
scroll to position [91, 0]
click at [218, 133] on label "Documents" at bounding box center [211, 137] width 30 height 8
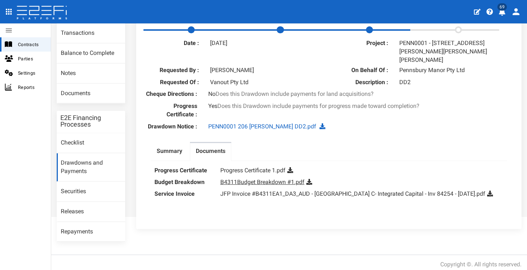
click at [240, 179] on link "B4311Budget Breakdown #1.pdf" at bounding box center [263, 182] width 84 height 7
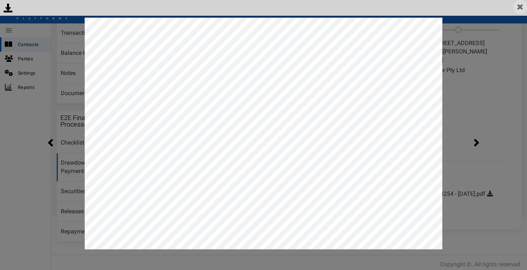
click at [523, 11] on img at bounding box center [521, 7] width 14 height 14
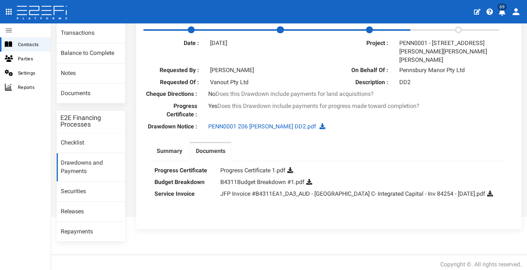
scroll to position [0, 0]
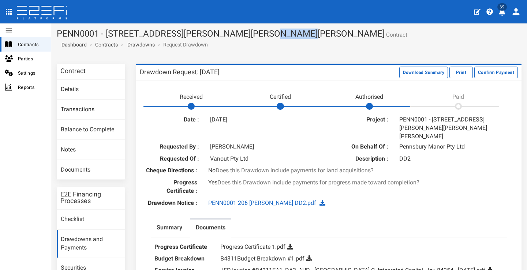
drag, startPoint x: 272, startPoint y: 36, endPoint x: 293, endPoint y: 36, distance: 20.5
click at [293, 36] on h1 "PENN0001 - [STREET_ADDRESS][PERSON_NAME][PERSON_NAME][PERSON_NAME] Contract" at bounding box center [289, 34] width 465 height 10
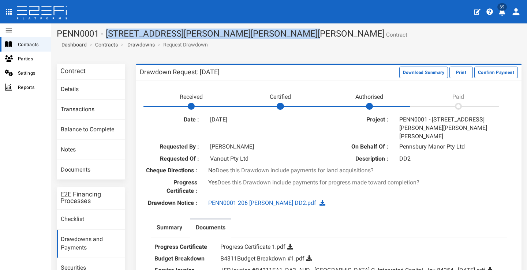
drag, startPoint x: 107, startPoint y: 31, endPoint x: 295, endPoint y: 34, distance: 187.9
click at [295, 34] on h1 "PENN0001 - [STREET_ADDRESS][PERSON_NAME][PERSON_NAME][PERSON_NAME] Contract" at bounding box center [289, 34] width 465 height 10
copy h1 "[STREET_ADDRESS][PERSON_NAME][PERSON_NAME][PERSON_NAME]"
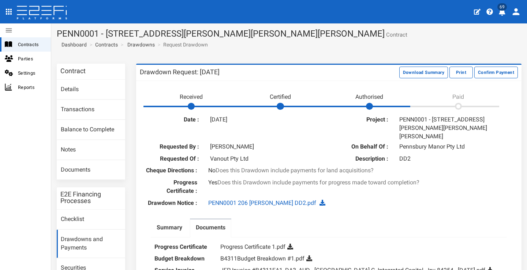
click at [373, 212] on div "Date : [DATE] Project : PENN0001 - [STREET_ADDRESS][PERSON_NAME][PERSON_NAME][P…" at bounding box center [329, 208] width 378 height 188
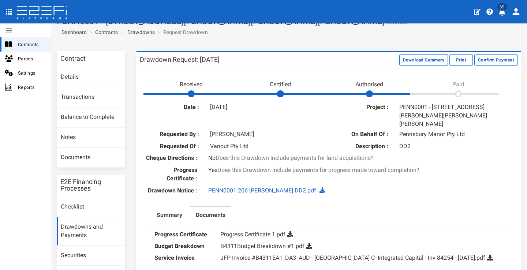
scroll to position [45, 0]
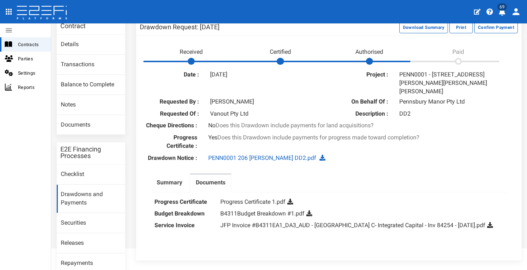
click at [292, 199] on icon at bounding box center [291, 202] width 6 height 6
click at [310, 211] on icon at bounding box center [310, 214] width 6 height 6
click at [488, 228] on icon at bounding box center [491, 225] width 6 height 6
